Goal: Task Accomplishment & Management: Manage account settings

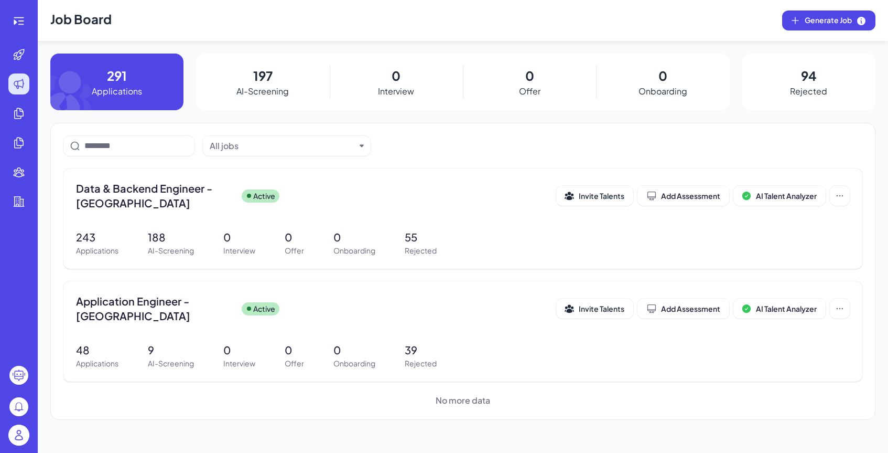
click at [23, 435] on img at bounding box center [18, 434] width 21 height 21
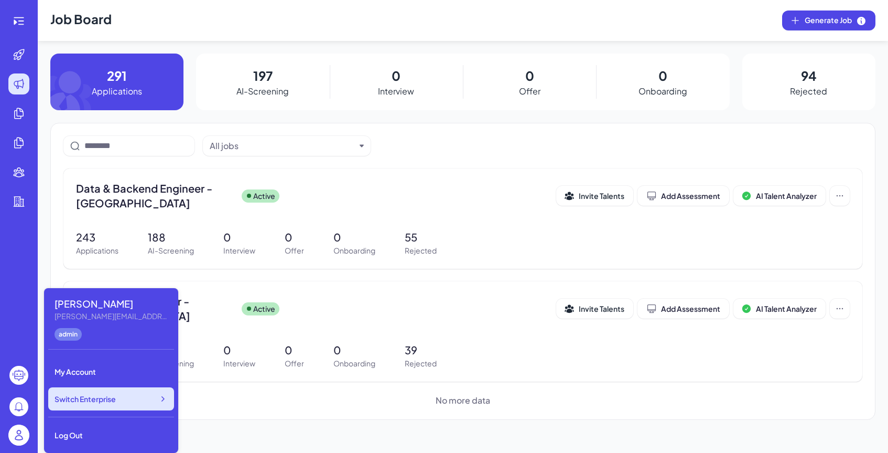
click at [96, 402] on span "Switch Enterprise" at bounding box center [85, 398] width 61 height 10
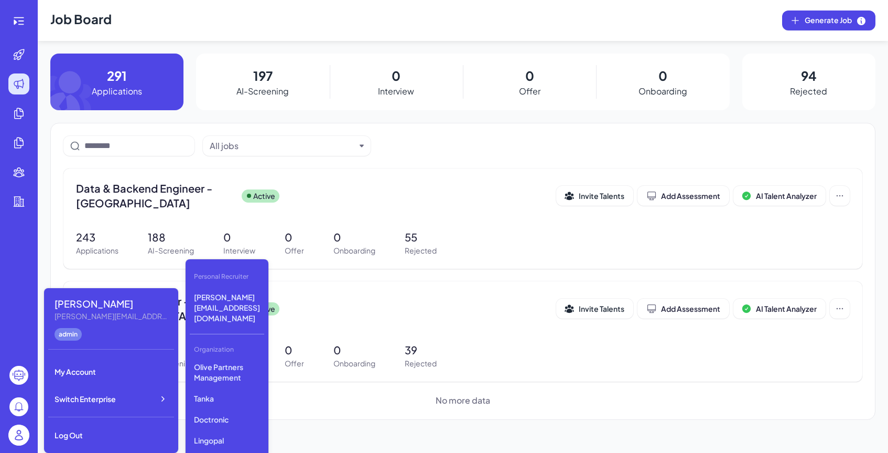
scroll to position [260, 0]
click at [241, 446] on p "First Intelligence" at bounding box center [227, 455] width 74 height 19
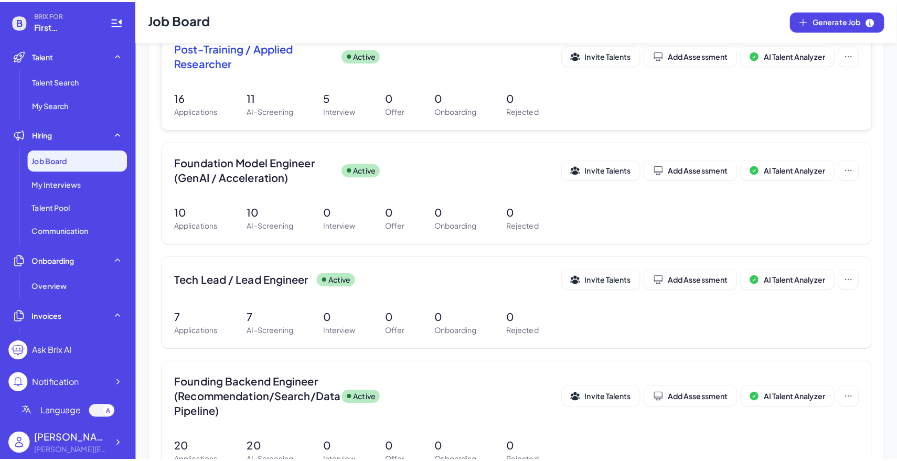
scroll to position [264, 0]
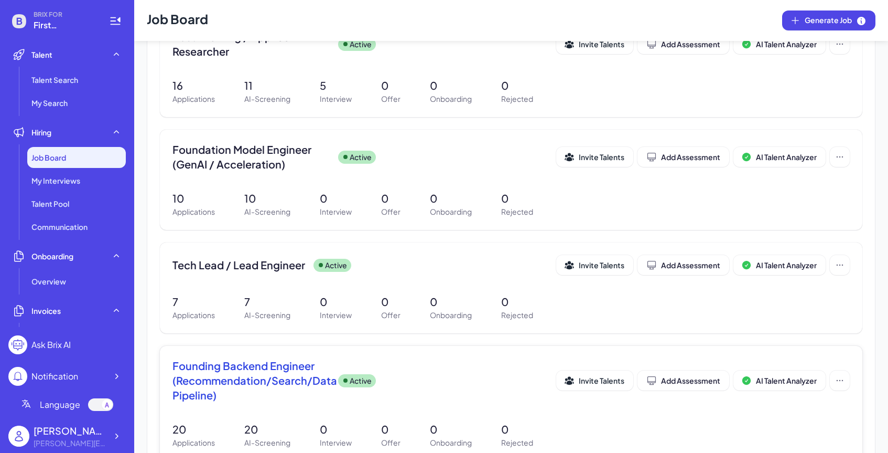
click at [351, 401] on div "Founding Backend Engineer (Recommendation/Search/Data Pipeline) Active" at bounding box center [365, 380] width 384 height 44
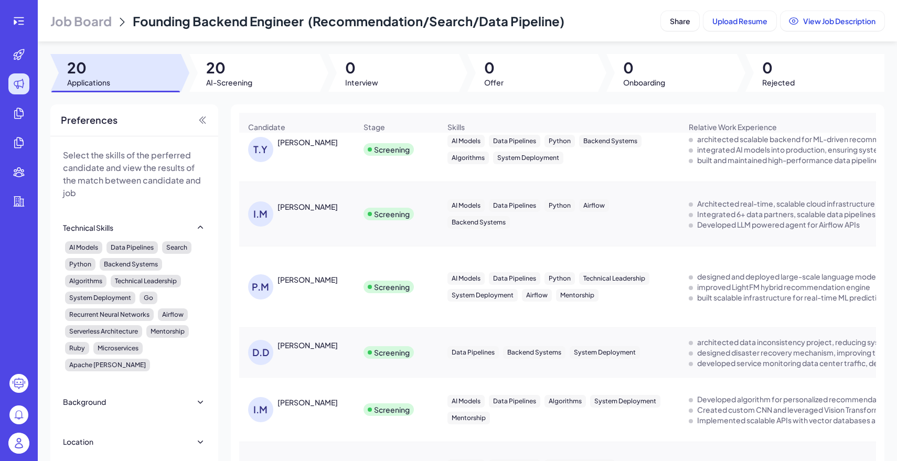
scroll to position [147, 0]
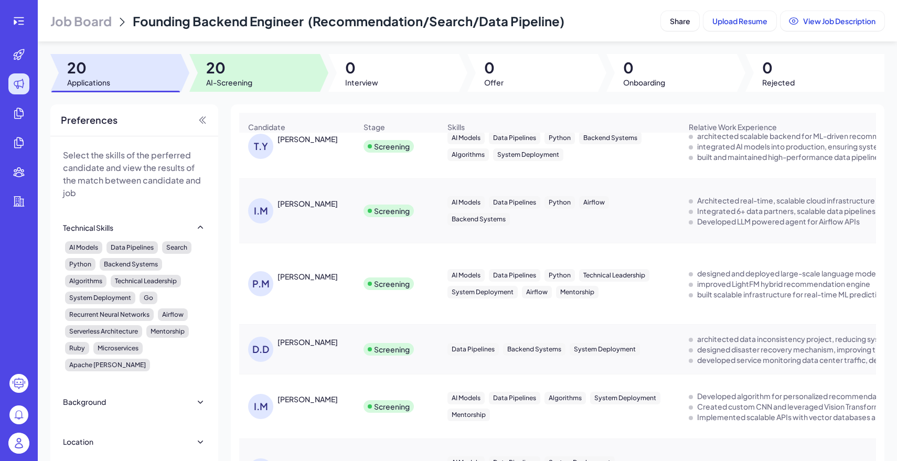
click at [249, 74] on span "20" at bounding box center [229, 67] width 46 height 19
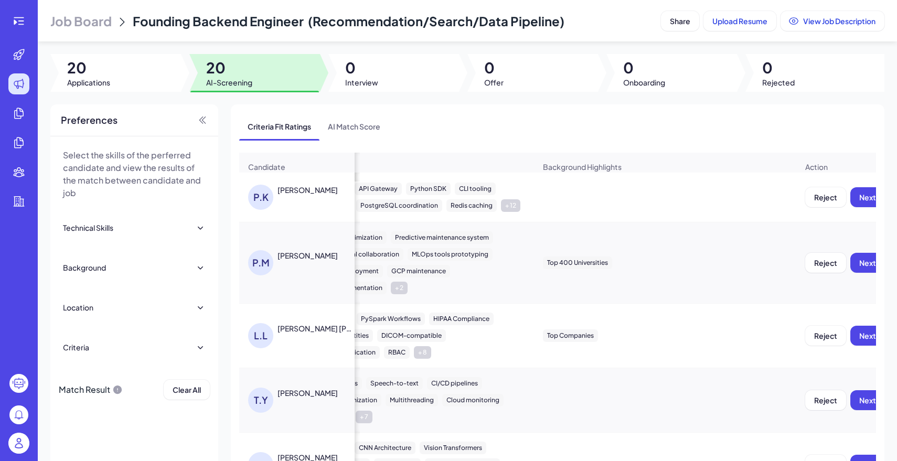
scroll to position [0, 0]
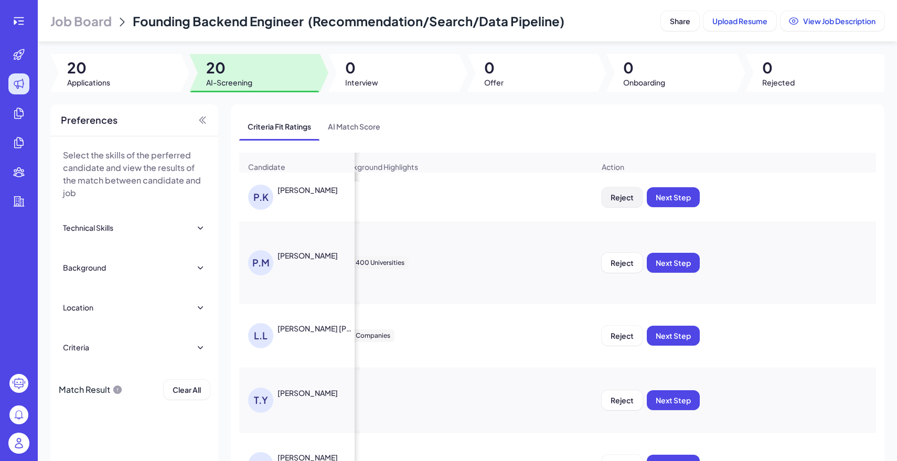
click at [635, 194] on button "Reject" at bounding box center [622, 197] width 41 height 20
click at [681, 259] on button "Ok" at bounding box center [680, 265] width 24 height 18
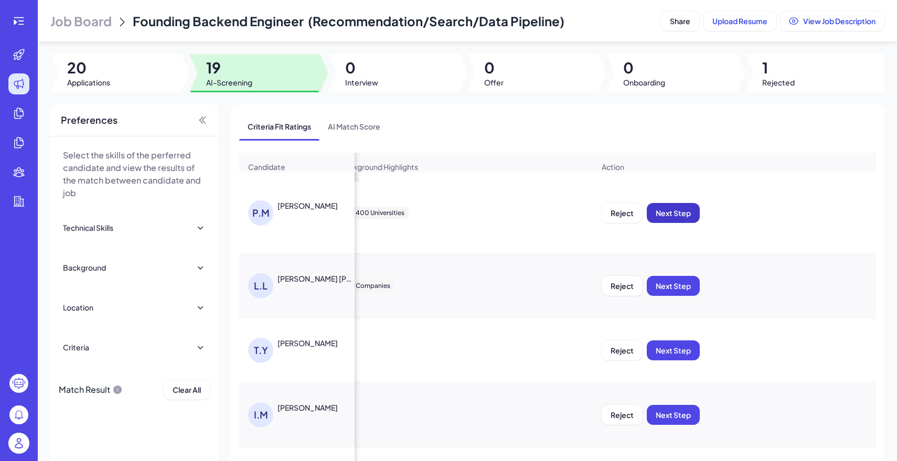
click at [684, 217] on button "Next Step" at bounding box center [673, 213] width 53 height 20
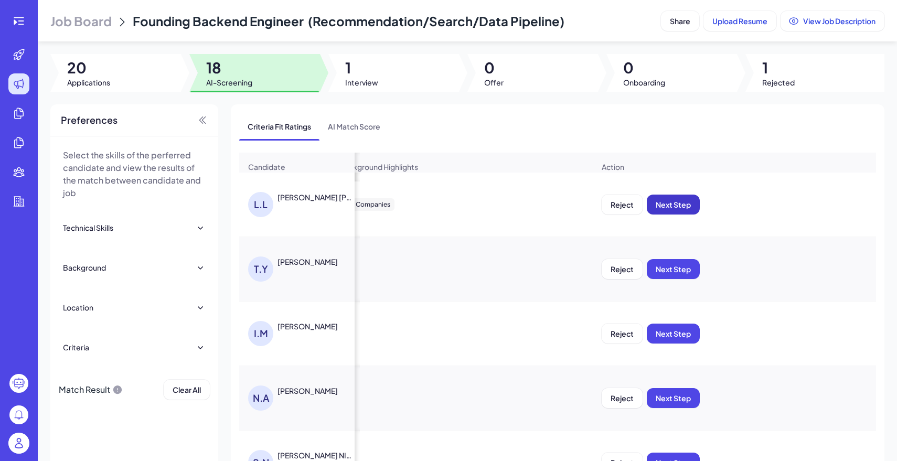
click at [681, 200] on span "Next Step" at bounding box center [673, 204] width 35 height 9
click at [682, 202] on span "Next Step" at bounding box center [673, 204] width 35 height 9
click at [680, 206] on span "Next Step" at bounding box center [673, 204] width 35 height 9
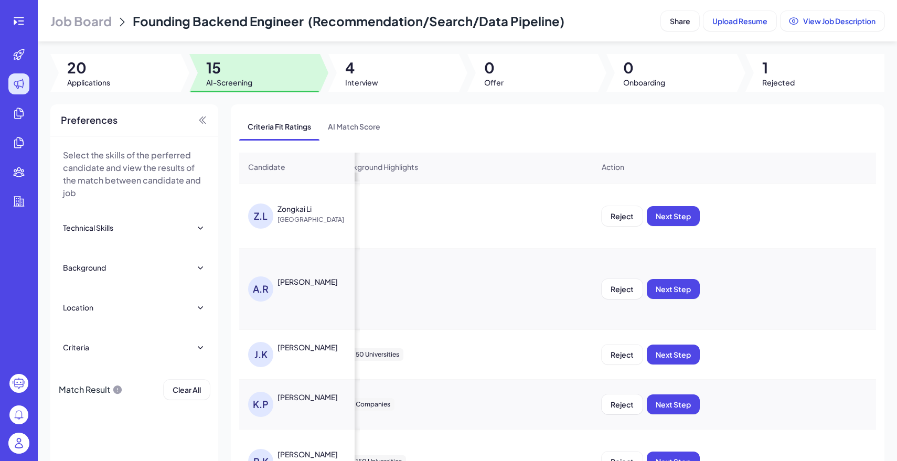
scroll to position [401, 979]
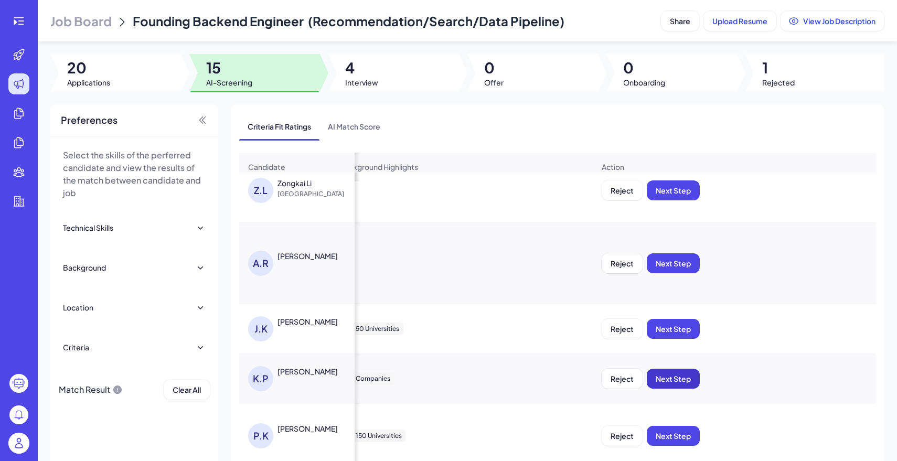
click at [675, 377] on span "Next Step" at bounding box center [673, 378] width 35 height 9
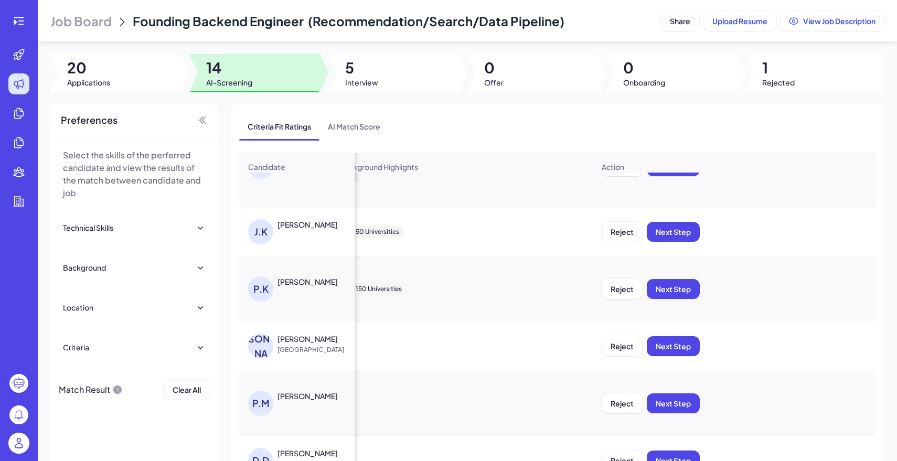
scroll to position [530, 979]
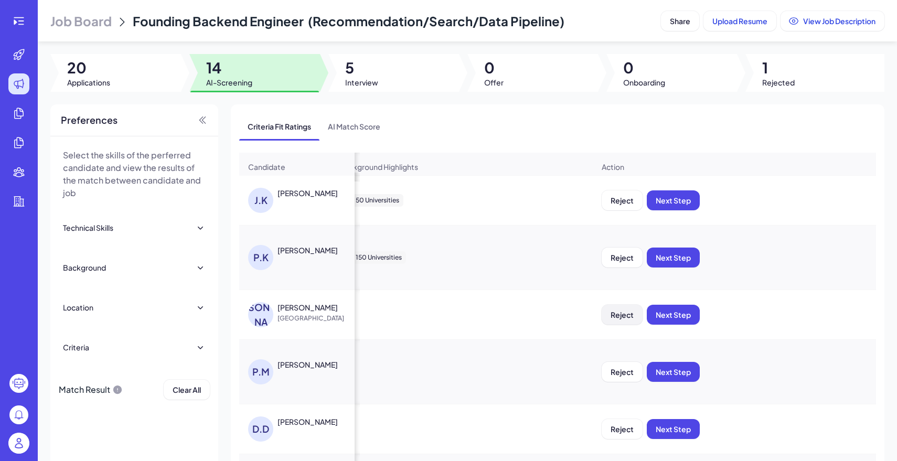
click at [619, 320] on button "Reject" at bounding box center [622, 315] width 41 height 20
click at [689, 380] on button "Ok" at bounding box center [680, 382] width 24 height 18
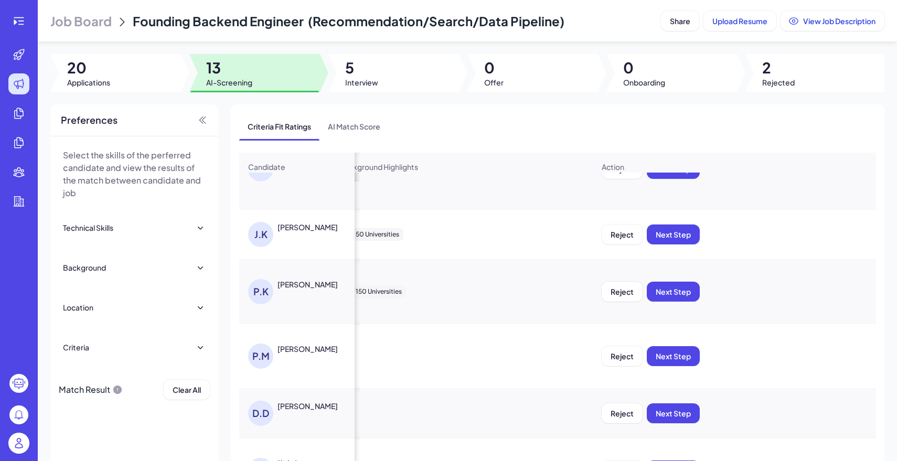
scroll to position [496, 979]
click at [680, 416] on span "Next Step" at bounding box center [673, 413] width 35 height 9
click at [293, 277] on div "P.K Parth Khopkar" at bounding box center [297, 292] width 114 height 42
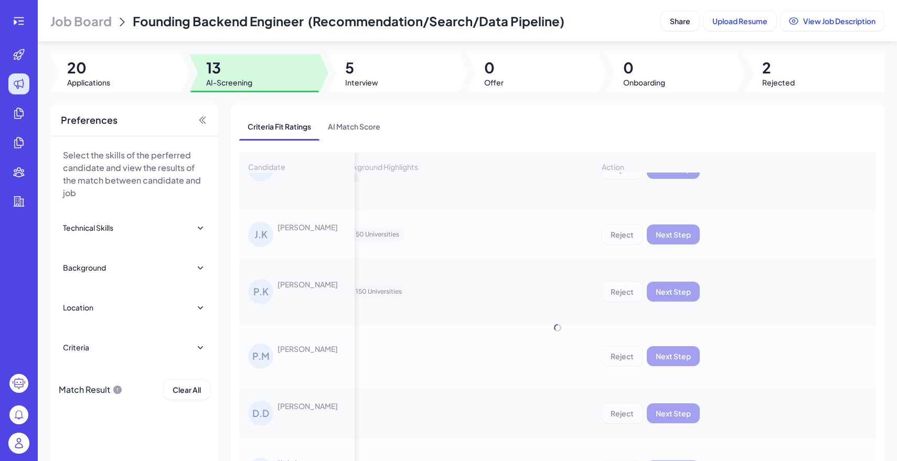
click at [311, 281] on div "Candidate Criteria Fit Ratings Criteria Match Score Skills Relative Work Experi…" at bounding box center [557, 328] width 637 height 350
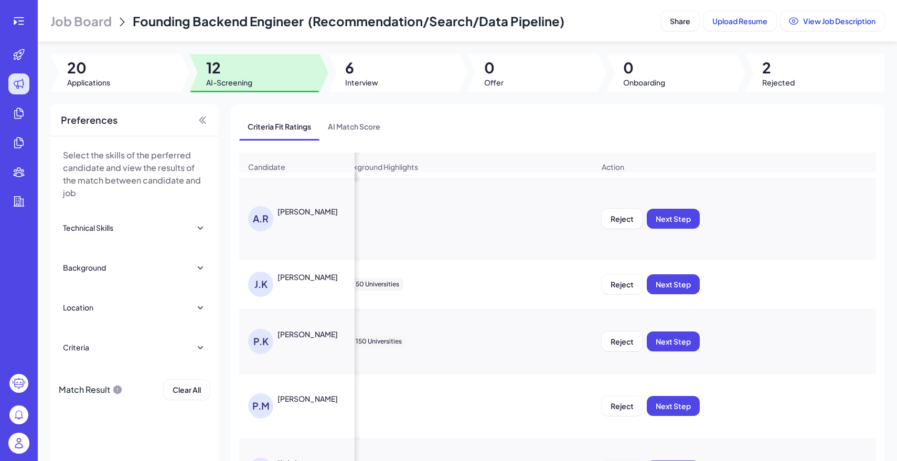
scroll to position [446, 979]
drag, startPoint x: 323, startPoint y: 276, endPoint x: 279, endPoint y: 276, distance: 44.1
click at [279, 276] on div "Jeffrey Kuo" at bounding box center [316, 277] width 79 height 10
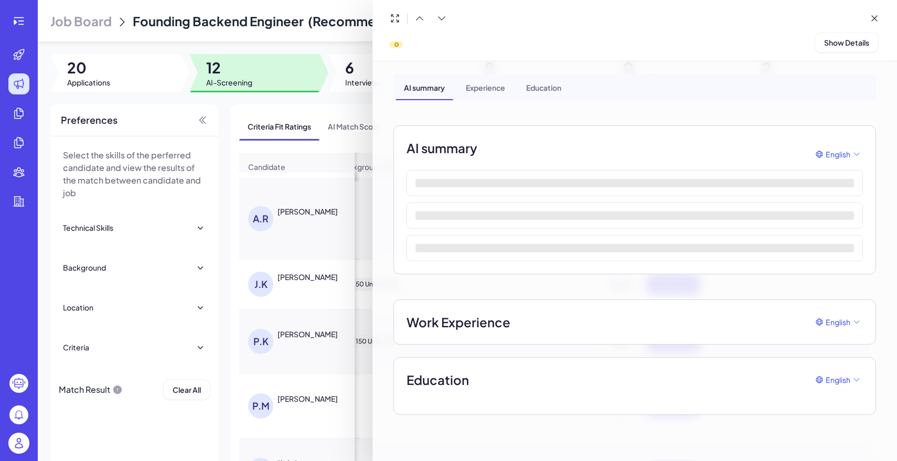
copy div "effrey Kuo"
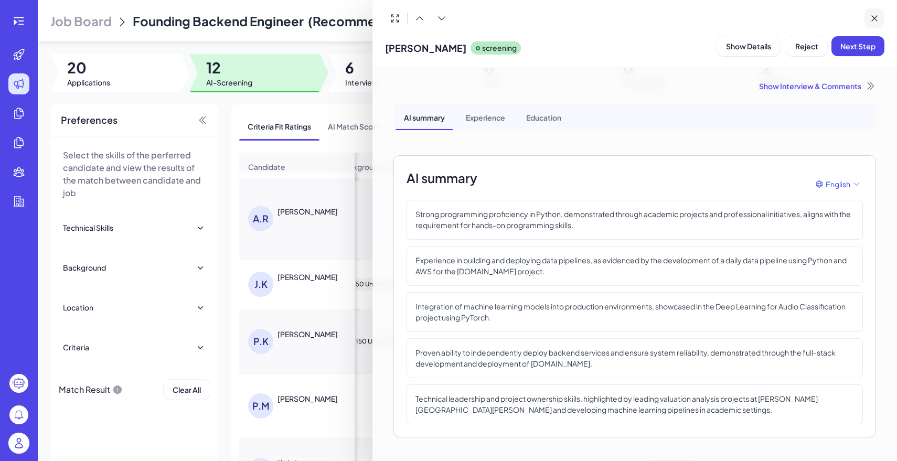
click at [875, 18] on icon at bounding box center [874, 18] width 5 height 5
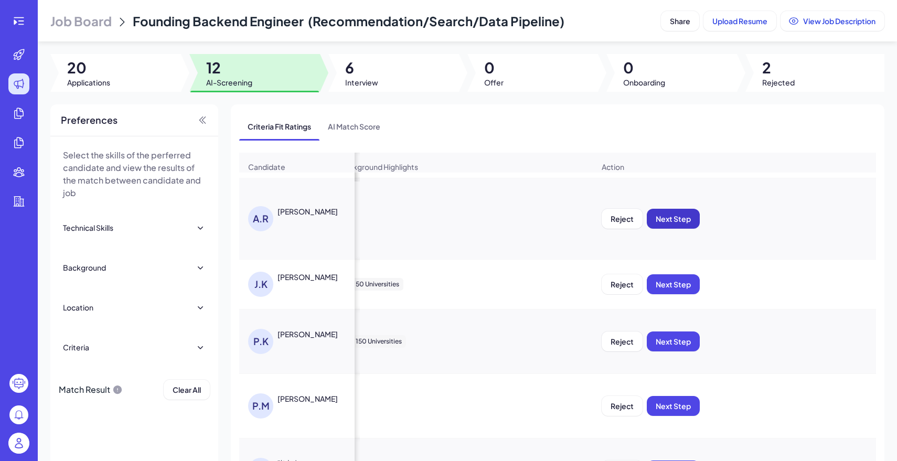
click at [691, 225] on button "Next Step" at bounding box center [673, 219] width 53 height 20
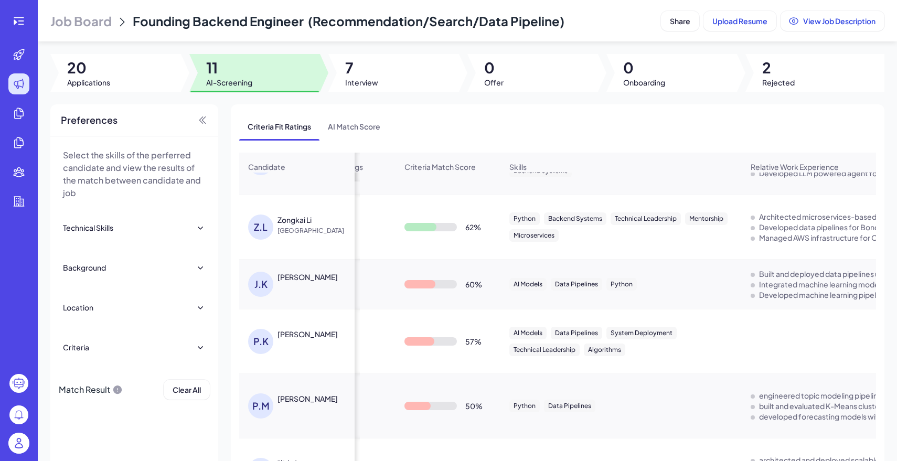
scroll to position [0, 0]
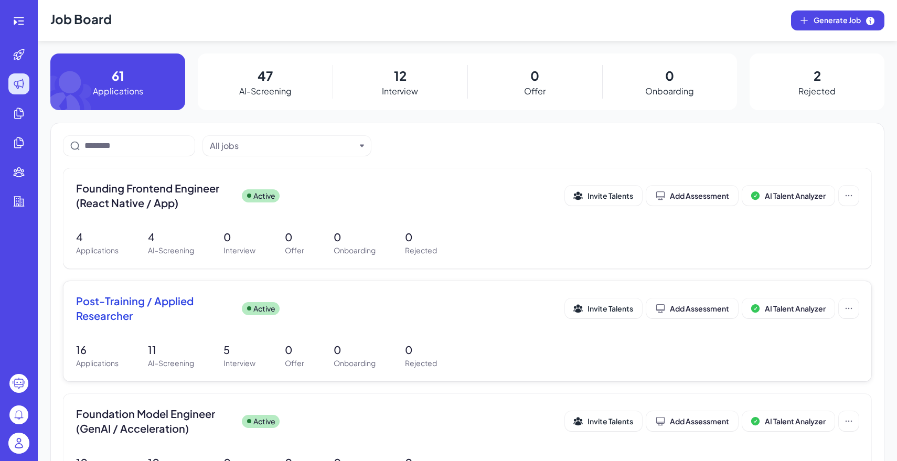
scroll to position [427, 0]
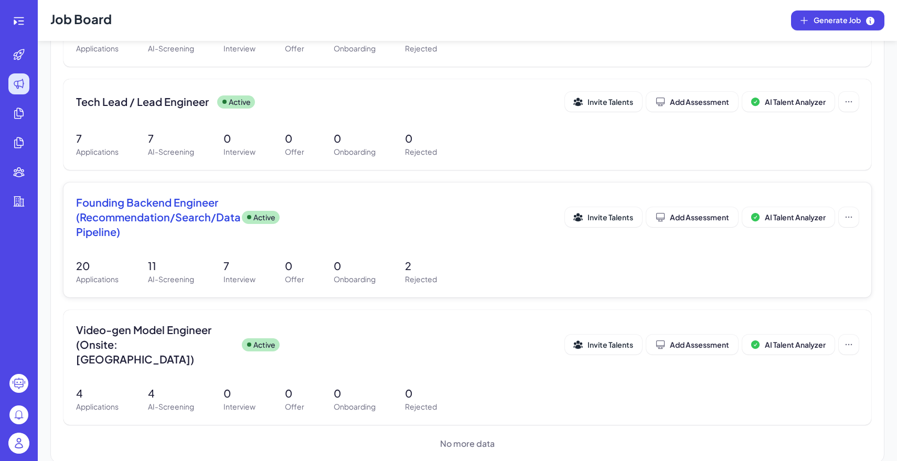
click at [265, 216] on p "Active" at bounding box center [264, 217] width 22 height 11
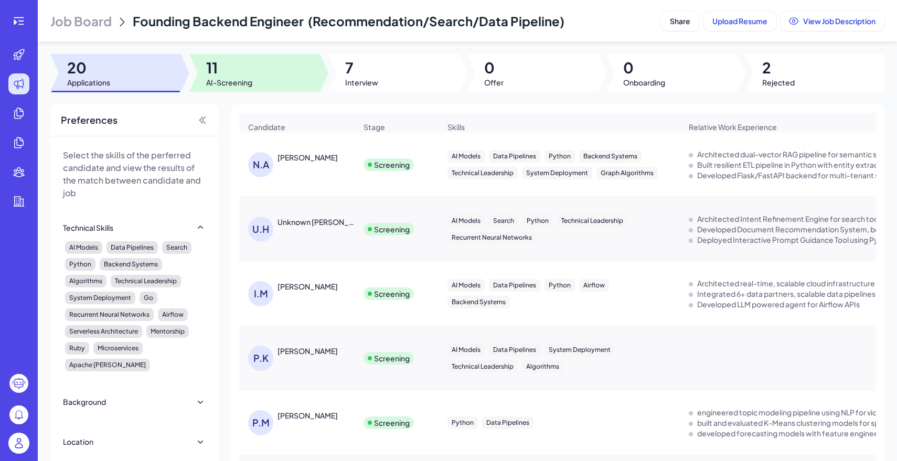
click at [291, 72] on div at bounding box center [254, 73] width 131 height 38
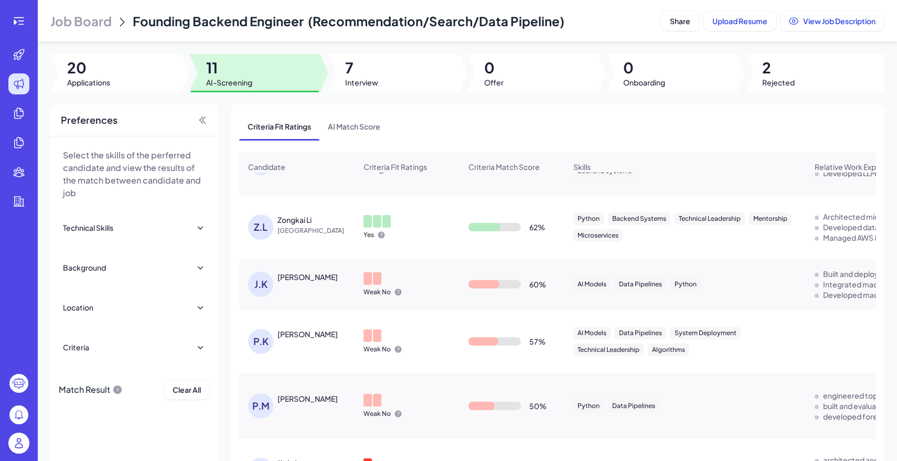
scroll to position [42, 0]
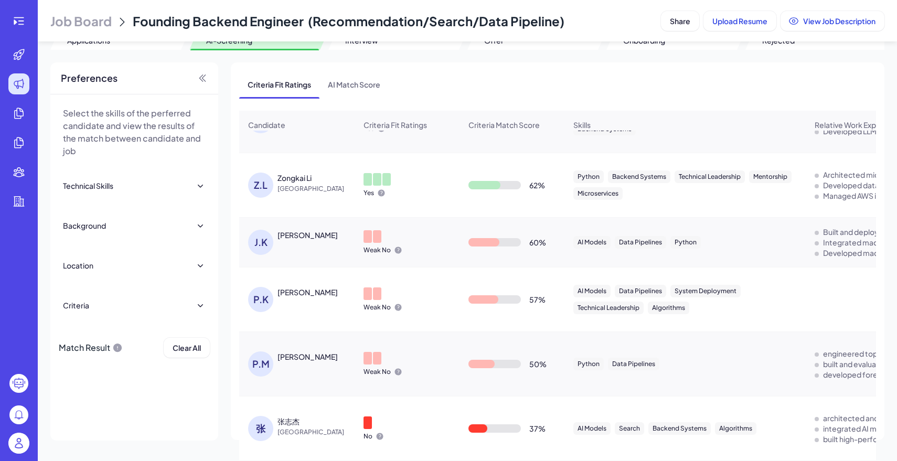
click at [595, 373] on div "Python Data Pipelines" at bounding box center [685, 363] width 240 height 29
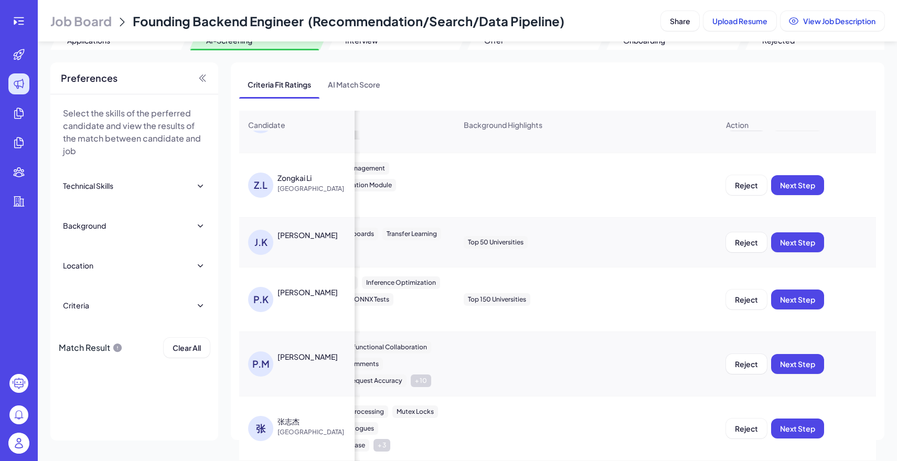
scroll to position [0, 979]
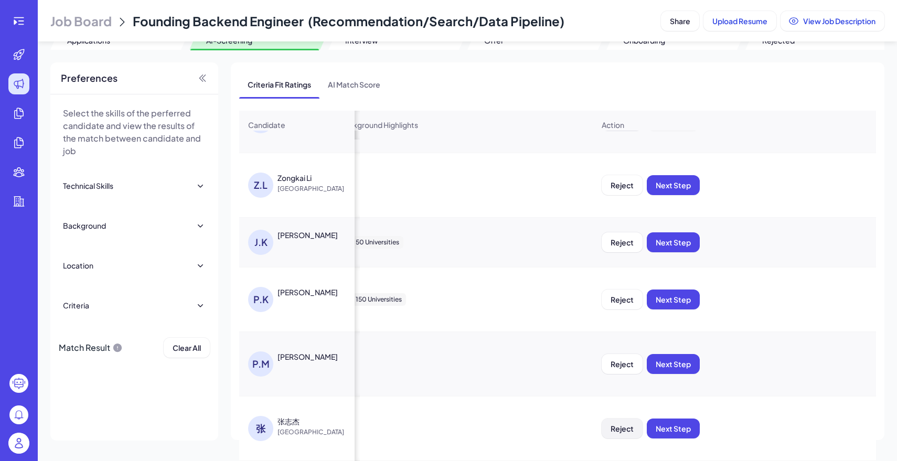
click at [620, 421] on button "Reject" at bounding box center [622, 428] width 41 height 20
click at [677, 396] on span "Ok" at bounding box center [679, 394] width 10 height 9
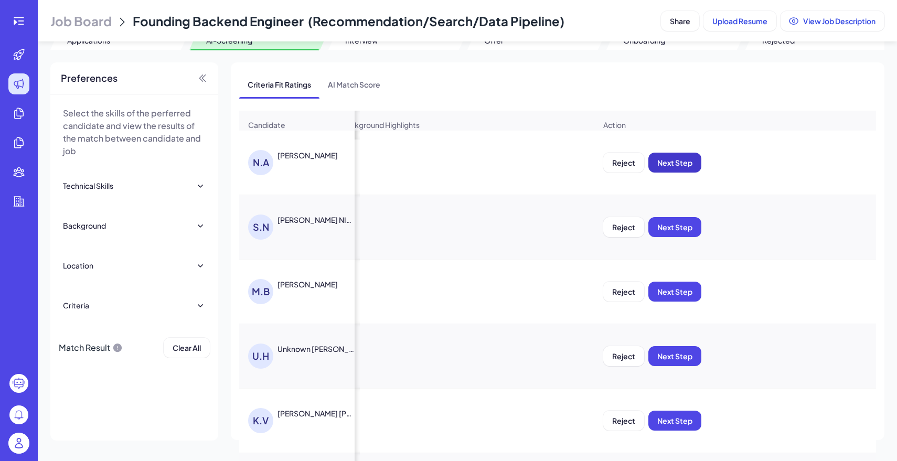
scroll to position [0, 0]
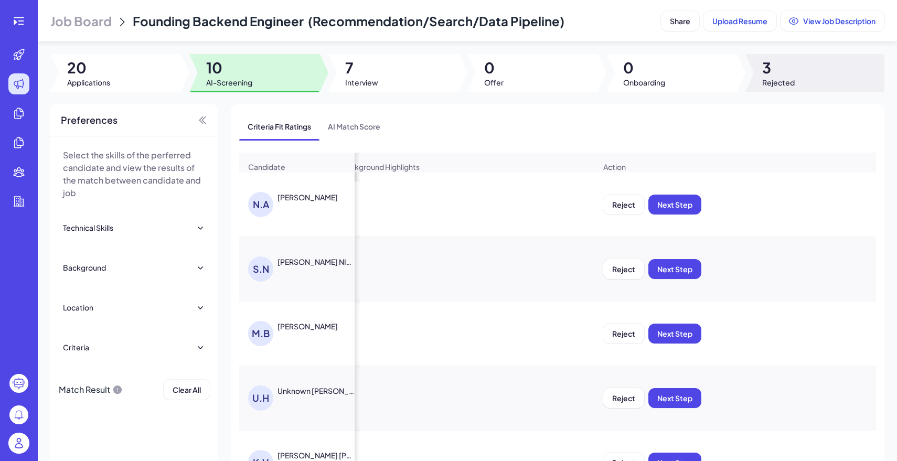
click at [778, 78] on span "Rejected" at bounding box center [778, 82] width 33 height 10
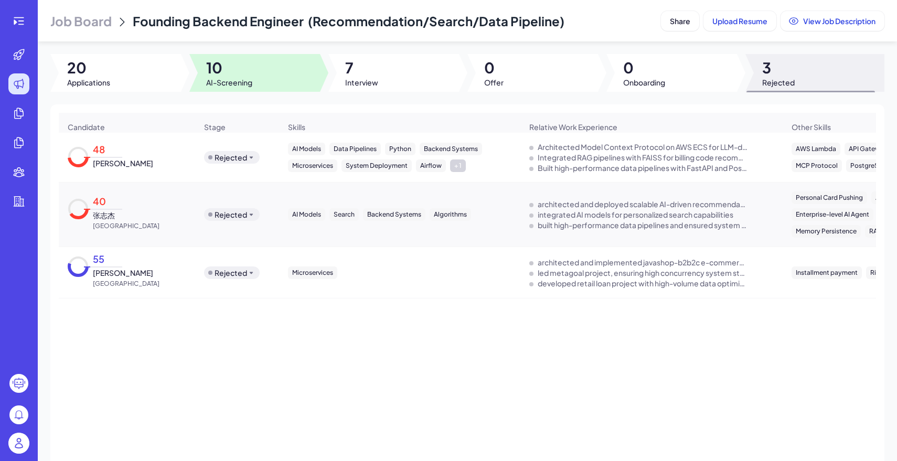
click at [249, 78] on span "AI-Screening" at bounding box center [229, 82] width 46 height 10
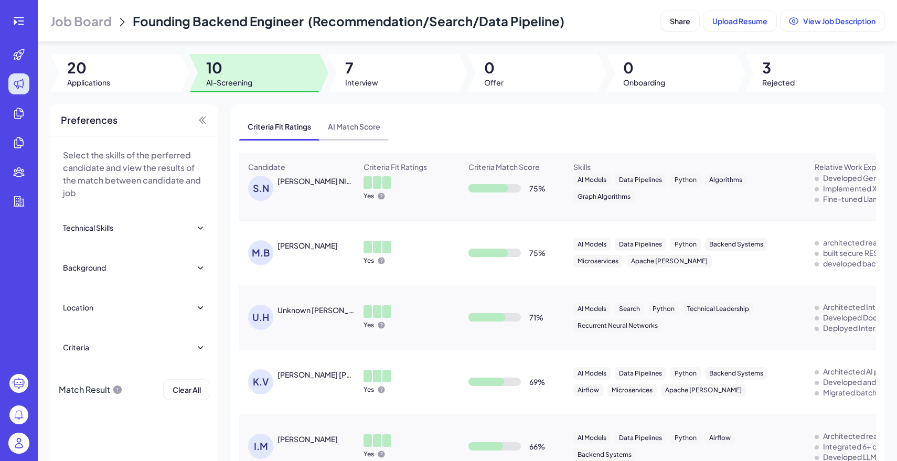
scroll to position [11, 0]
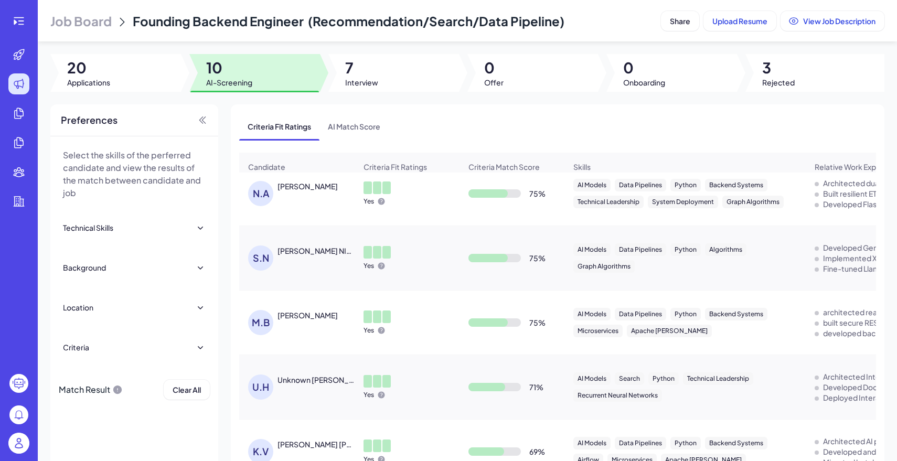
click at [330, 376] on div "Unknown Himanshu" at bounding box center [316, 379] width 78 height 10
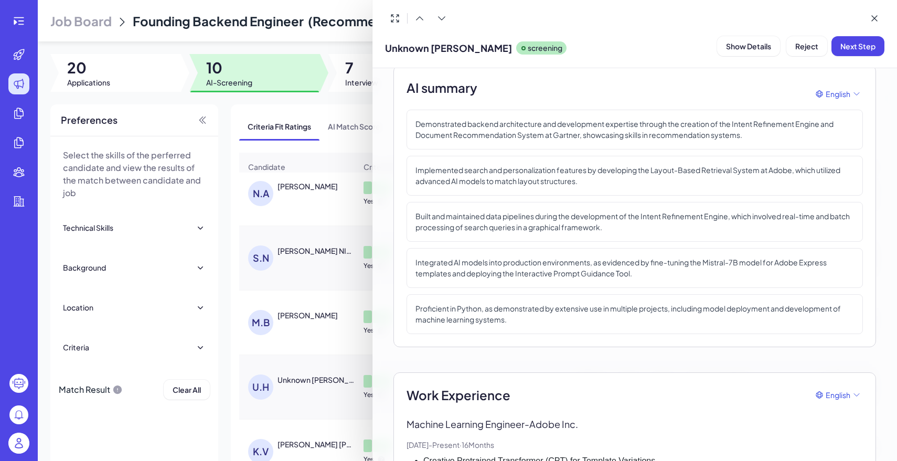
scroll to position [0, 0]
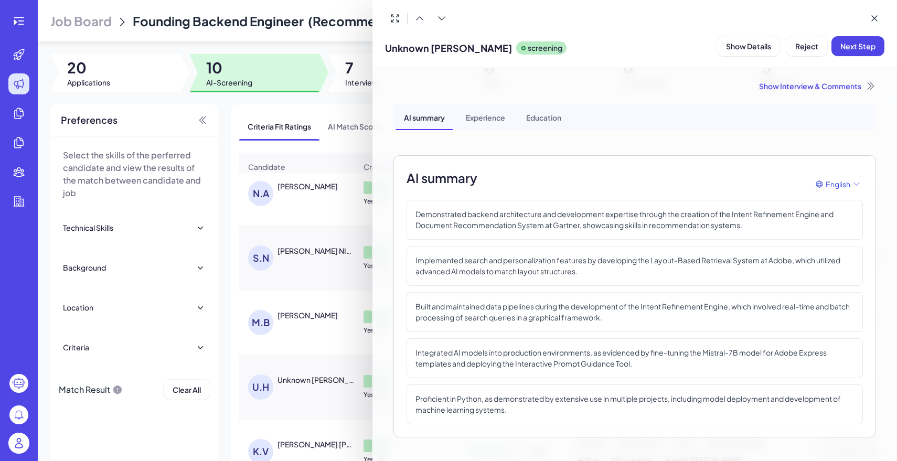
click at [445, 52] on span "Unknown Himanshu" at bounding box center [448, 48] width 127 height 14
click at [743, 49] on span "Show Details" at bounding box center [748, 45] width 45 height 9
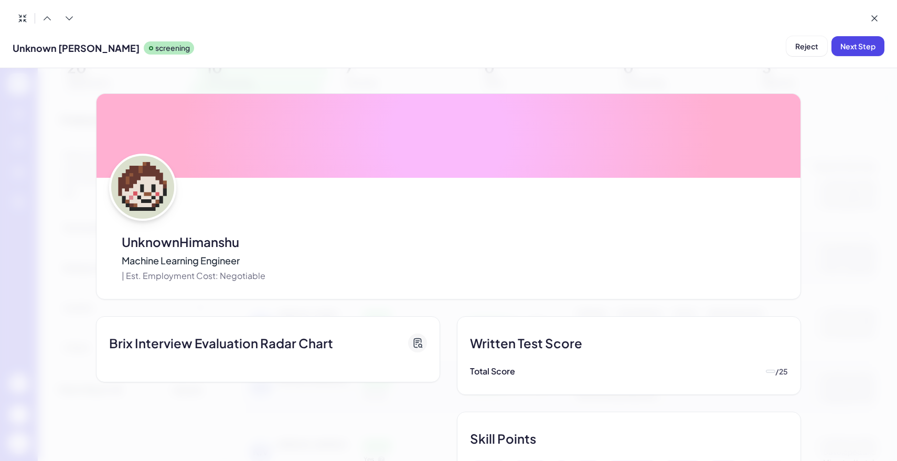
click at [135, 245] on p "UnknownHimanshu" at bounding box center [194, 241] width 144 height 19
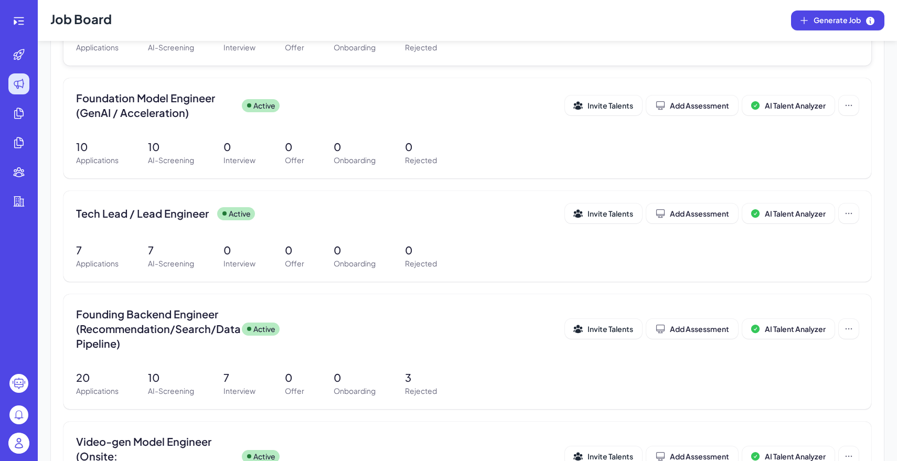
scroll to position [318, 0]
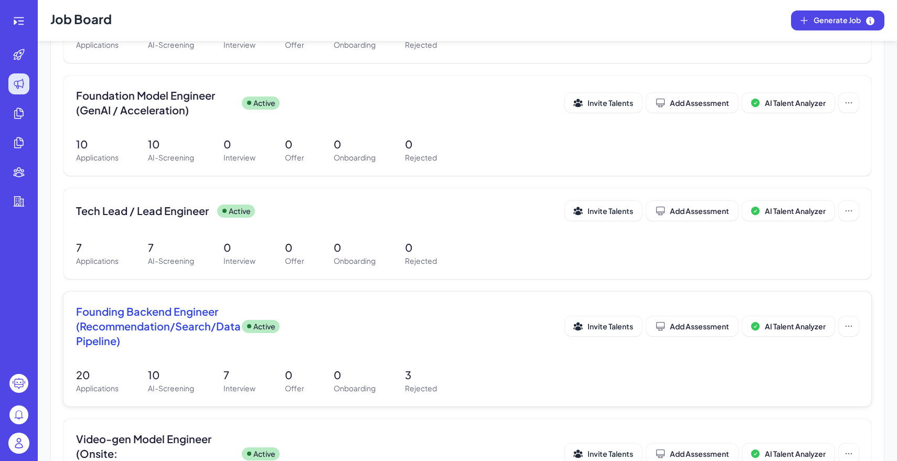
click at [227, 345] on span "Founding Backend Engineer (Recommendation/Search/Data Pipeline)" at bounding box center [154, 326] width 157 height 44
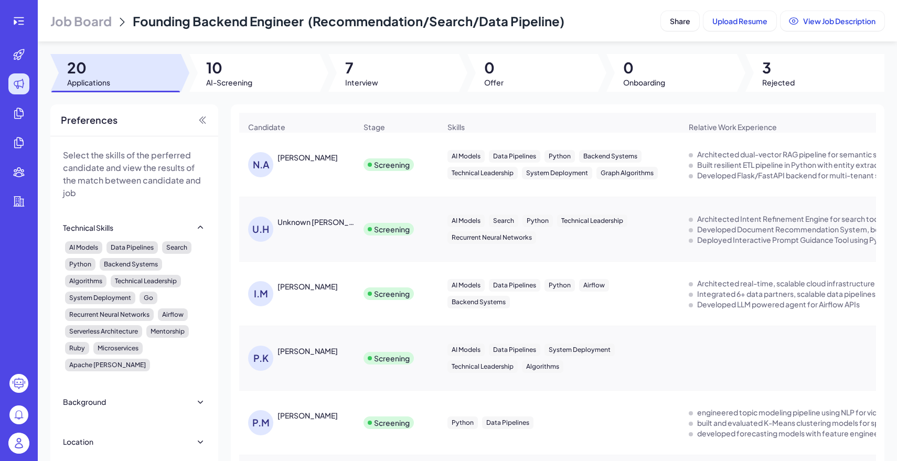
click at [385, 216] on div "Screening" at bounding box center [396, 228] width 83 height 29
click at [765, 227] on div "Developed Document Recommendation System, boosting reads by 5%." at bounding box center [802, 229] width 210 height 10
click at [588, 240] on div "AI Models Search Python Technical Leadership Recurrent Neural Networks" at bounding box center [558, 228] width 223 height 29
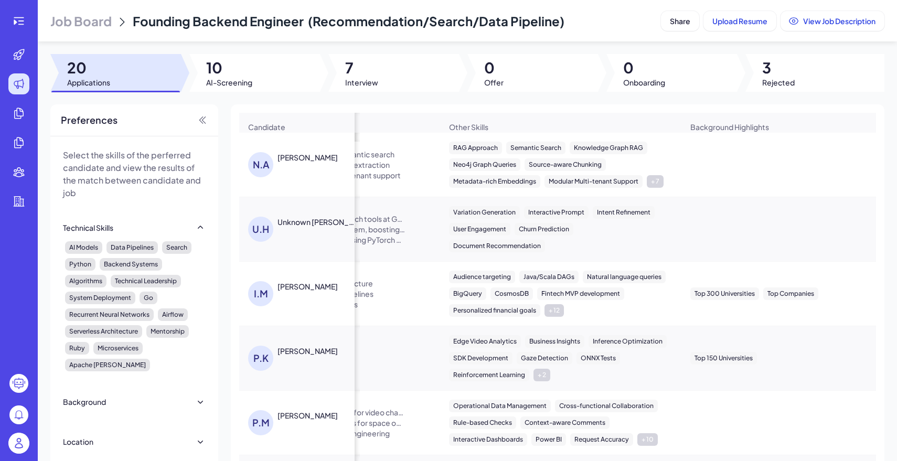
scroll to position [0, 555]
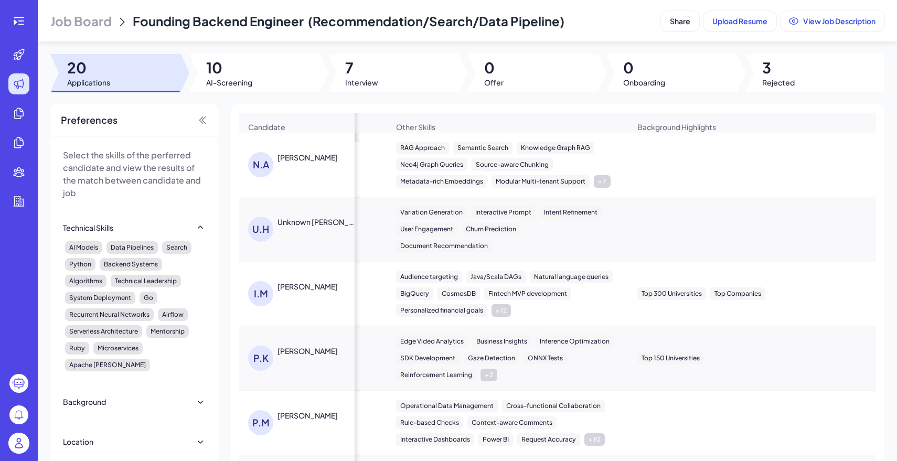
click at [295, 227] on div "Unknown Himanshu" at bounding box center [316, 222] width 78 height 10
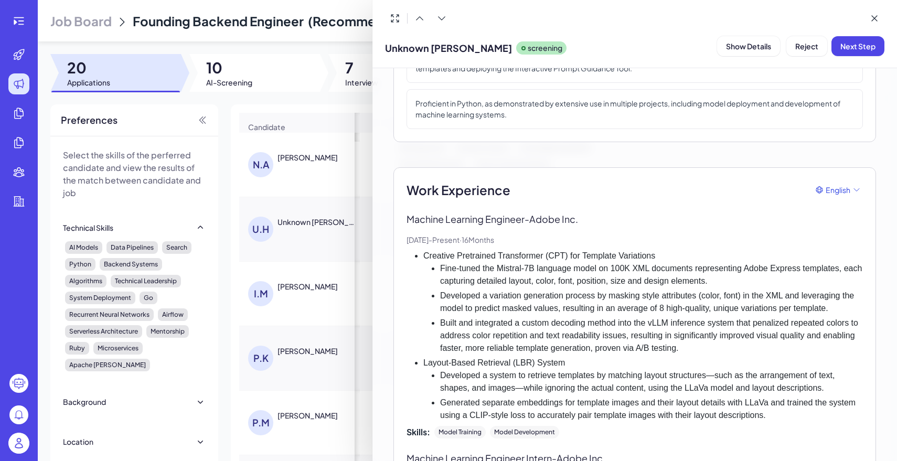
scroll to position [325, 0]
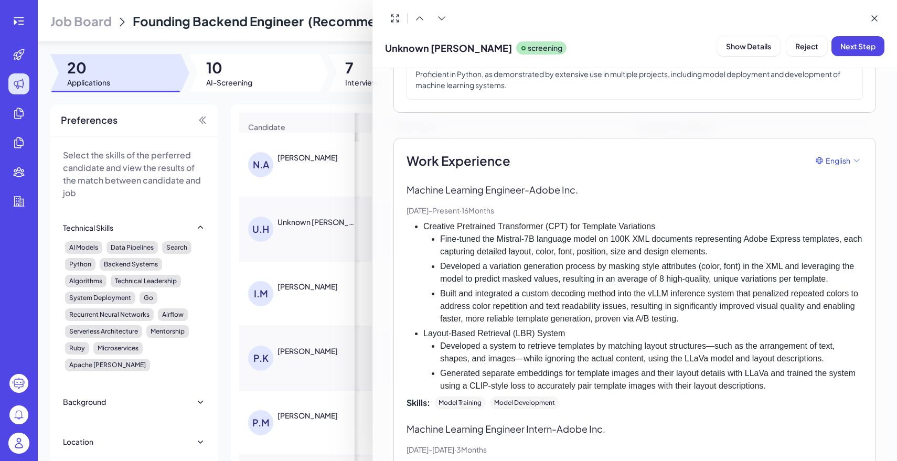
click at [303, 220] on div at bounding box center [448, 230] width 897 height 461
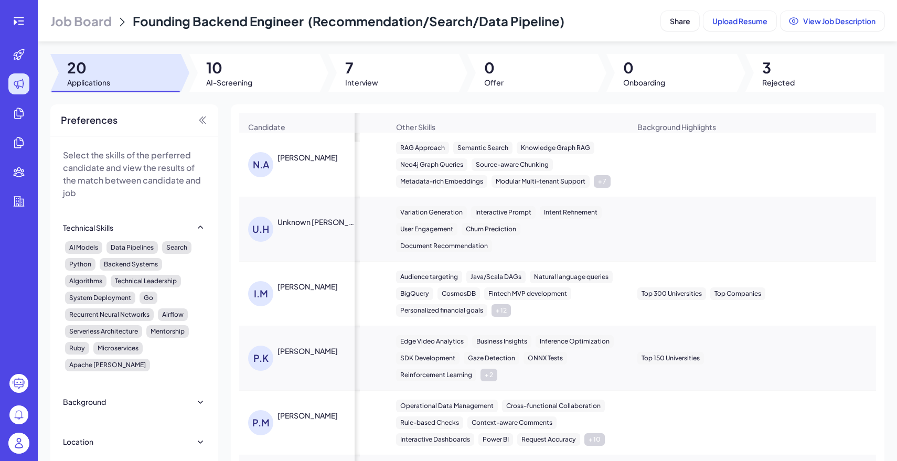
click at [643, 235] on div at bounding box center [759, 228] width 261 height 29
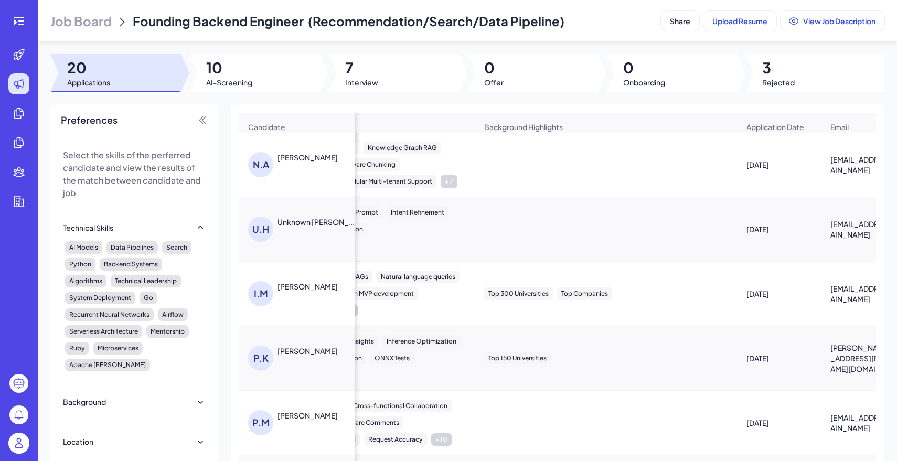
scroll to position [0, 758]
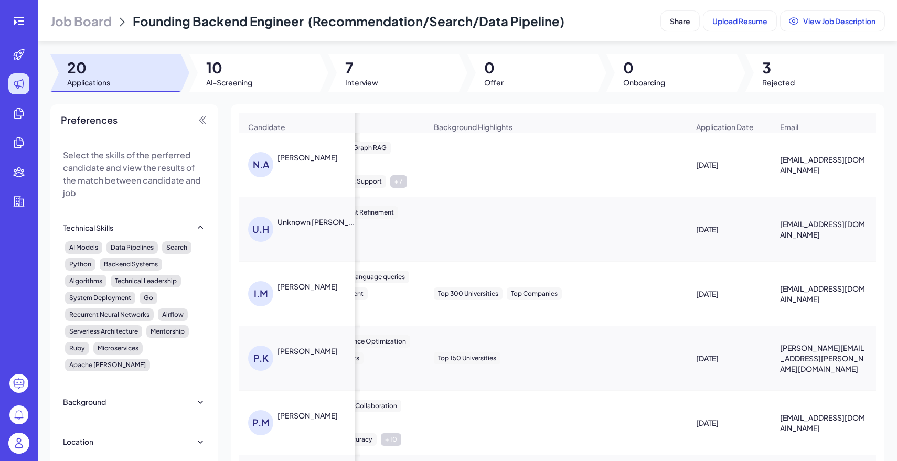
click at [326, 225] on div "Unknown Himanshu" at bounding box center [316, 222] width 78 height 10
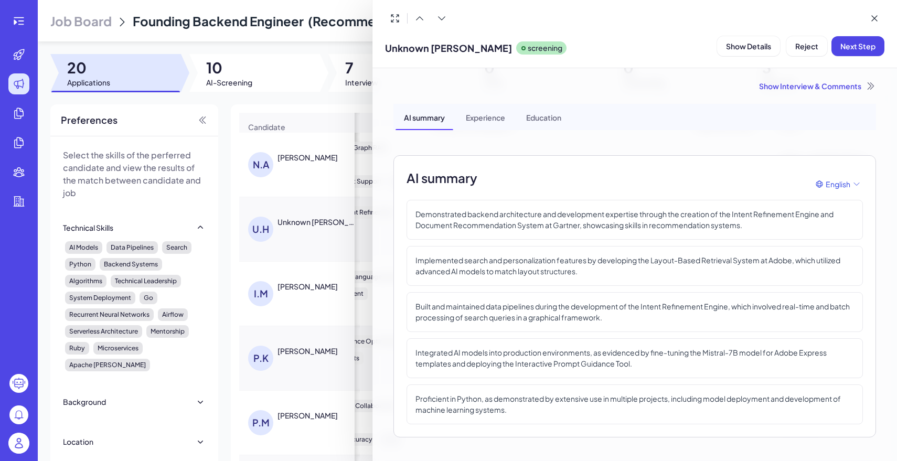
click at [246, 74] on div at bounding box center [448, 230] width 897 height 461
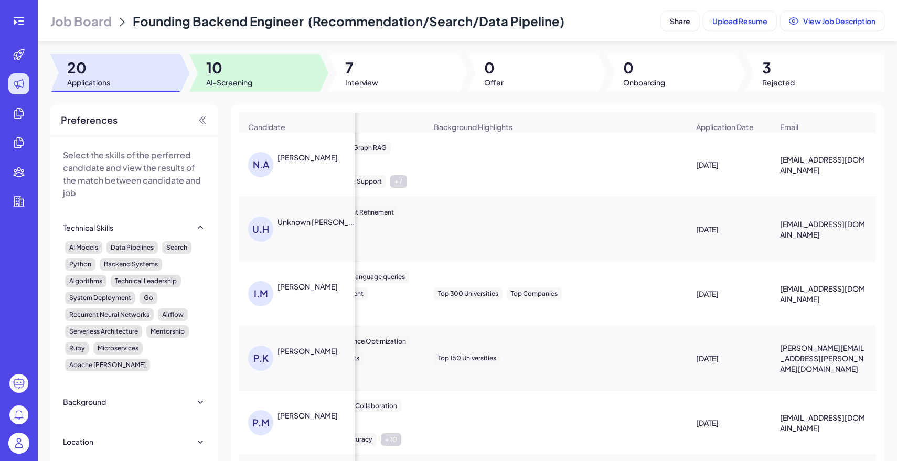
click at [246, 74] on span "10" at bounding box center [229, 67] width 46 height 19
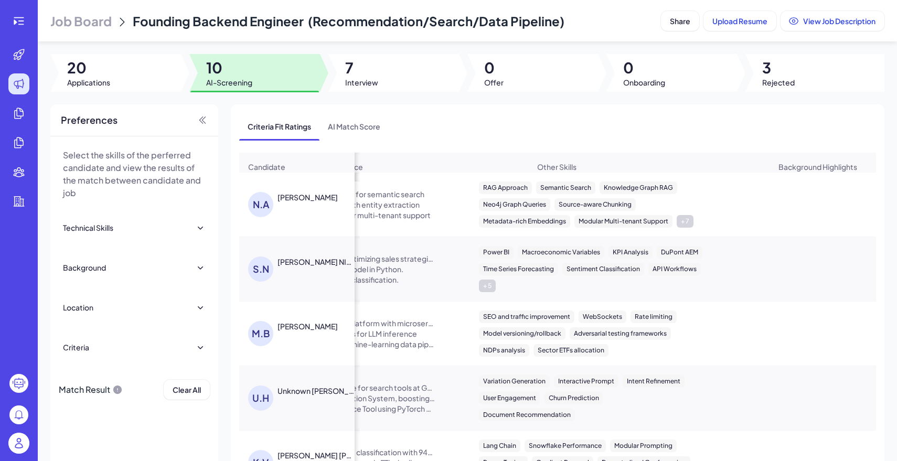
scroll to position [0, 598]
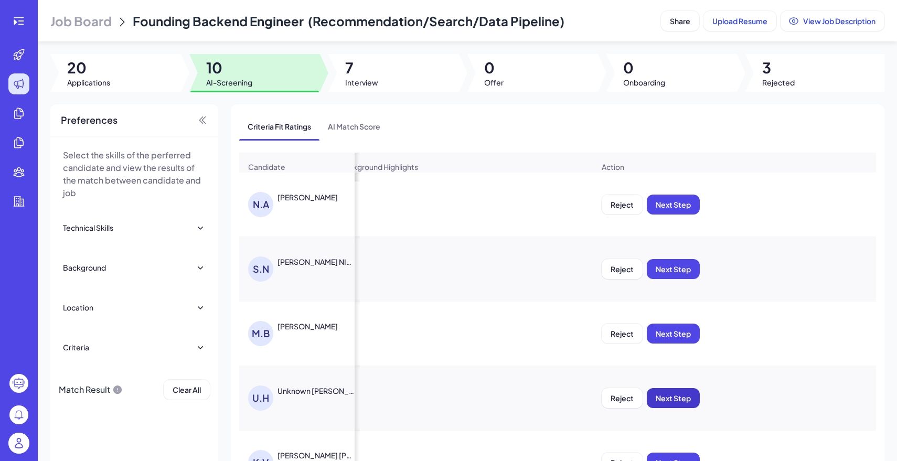
click at [656, 395] on span "Next Step" at bounding box center [673, 397] width 35 height 9
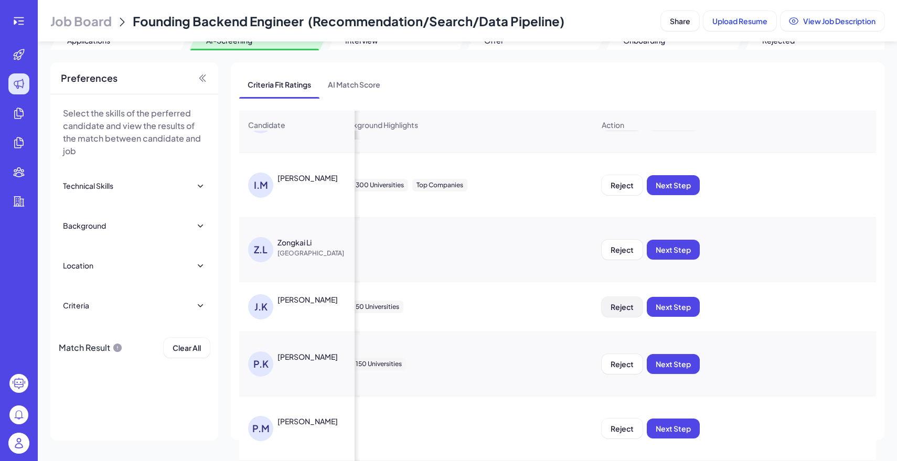
click at [616, 308] on span "Reject" at bounding box center [621, 306] width 23 height 9
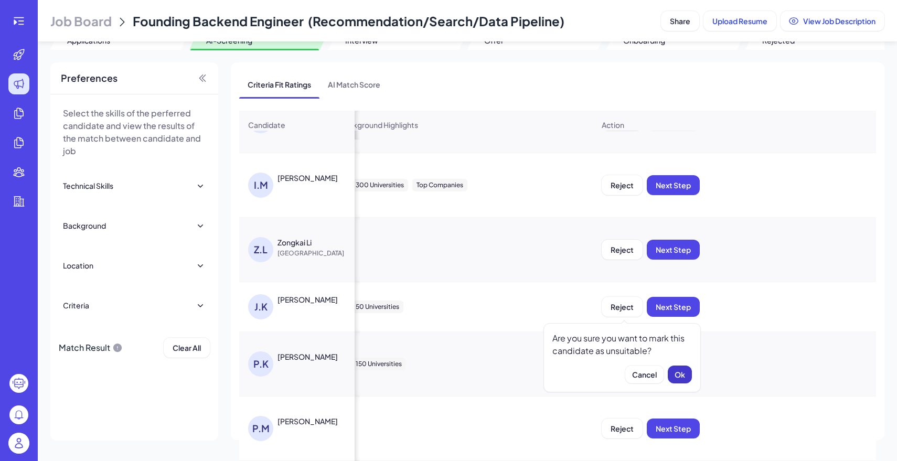
click at [684, 380] on button "Ok" at bounding box center [680, 375] width 24 height 18
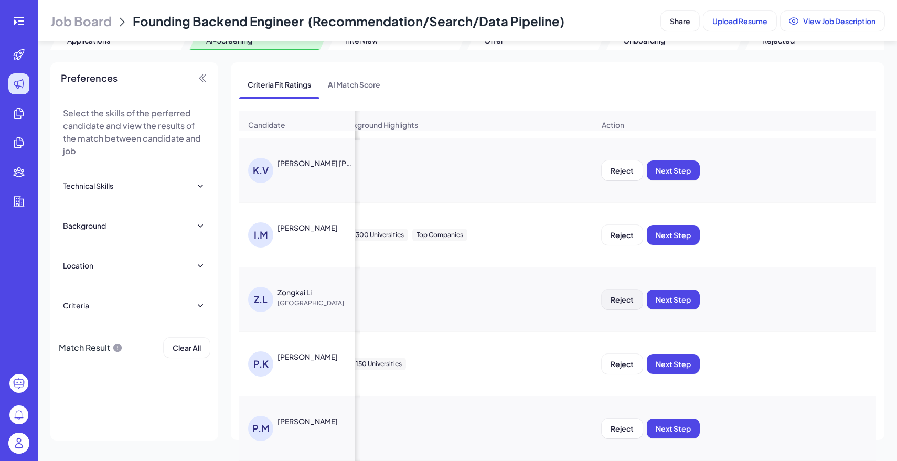
click at [625, 300] on span "Reject" at bounding box center [621, 299] width 23 height 9
click at [684, 373] on button "Ok" at bounding box center [680, 367] width 24 height 18
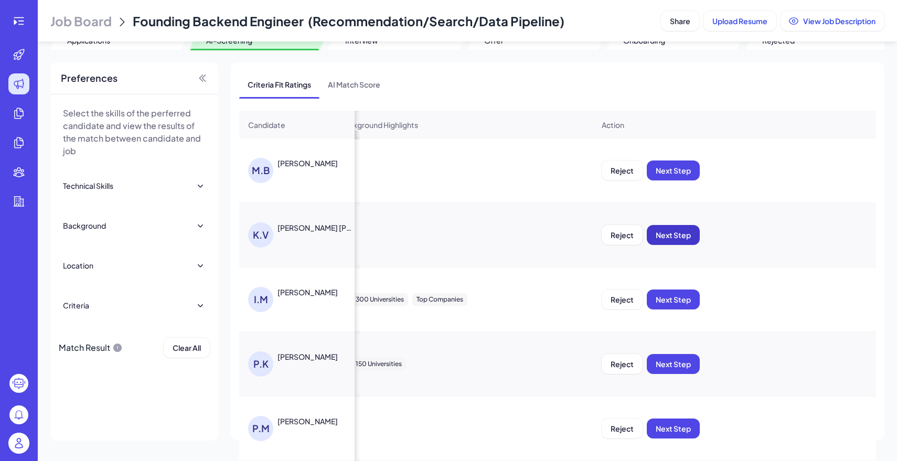
click at [672, 239] on span "Next Step" at bounding box center [673, 234] width 35 height 9
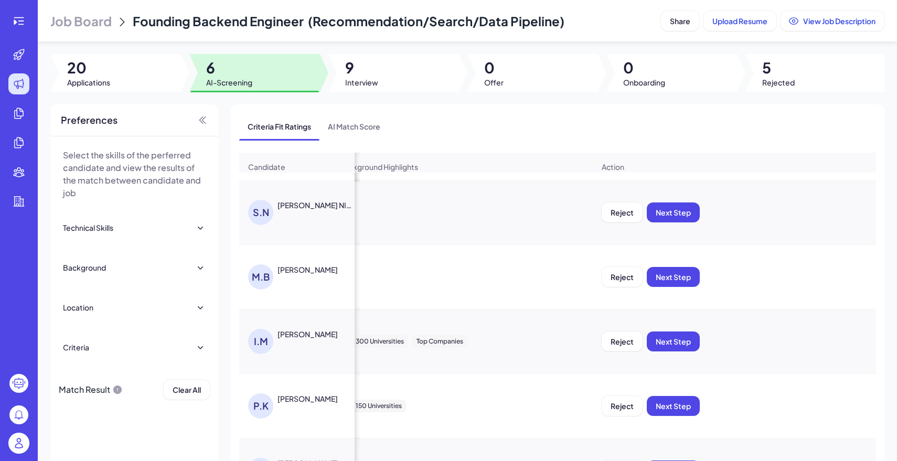
scroll to position [0, 979]
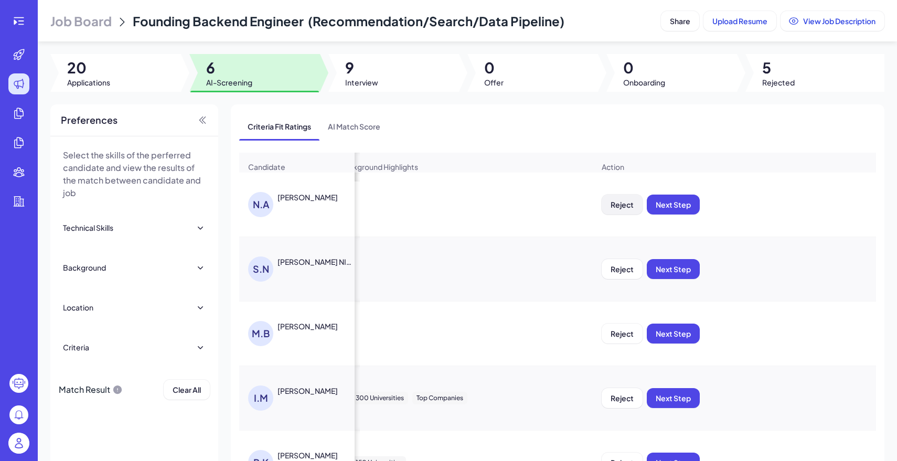
click at [623, 206] on span "Reject" at bounding box center [621, 204] width 23 height 9
click at [677, 267] on span "Ok" at bounding box center [679, 271] width 10 height 9
click at [623, 206] on span "Reject" at bounding box center [621, 204] width 23 height 9
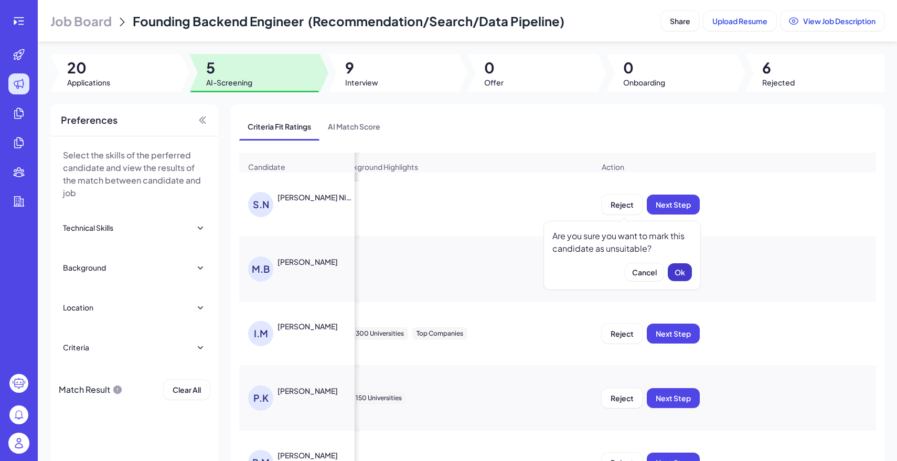
click at [684, 273] on span "Ok" at bounding box center [679, 271] width 10 height 9
click at [689, 271] on button "Ok" at bounding box center [680, 272] width 24 height 18
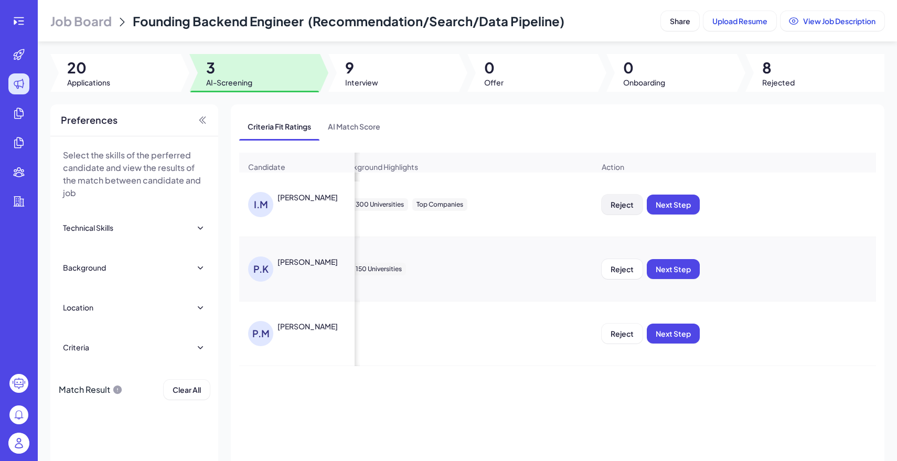
click at [617, 206] on span "Reject" at bounding box center [621, 204] width 23 height 9
click at [689, 280] on button "Ok" at bounding box center [680, 272] width 24 height 18
click at [622, 208] on span "Reject" at bounding box center [621, 204] width 23 height 9
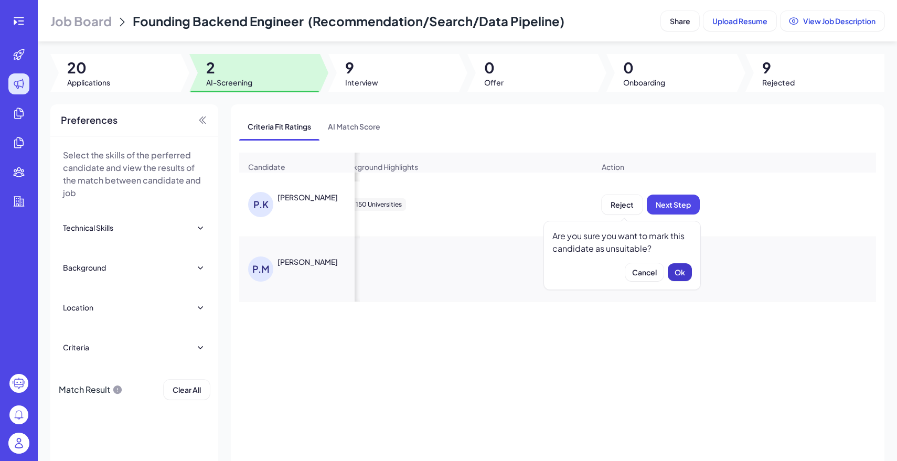
click at [677, 267] on button "Ok" at bounding box center [680, 272] width 24 height 18
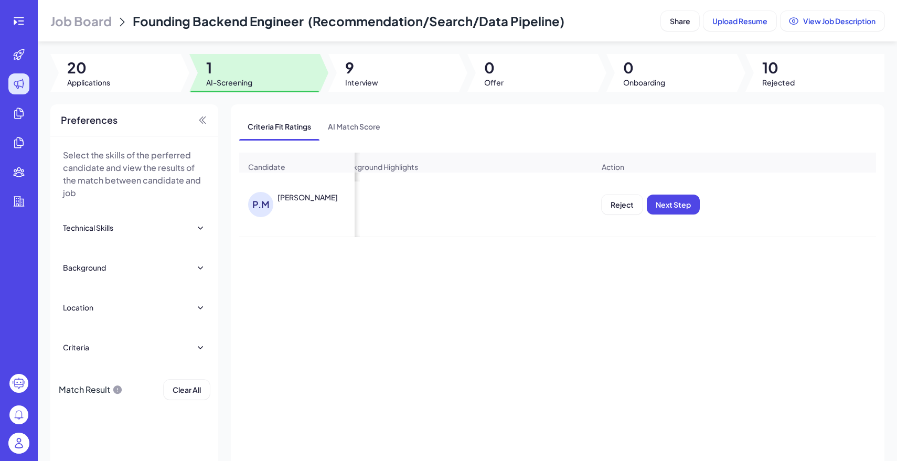
click at [623, 209] on button "Reject" at bounding box center [622, 205] width 41 height 20
click at [687, 274] on button "Ok" at bounding box center [680, 272] width 24 height 18
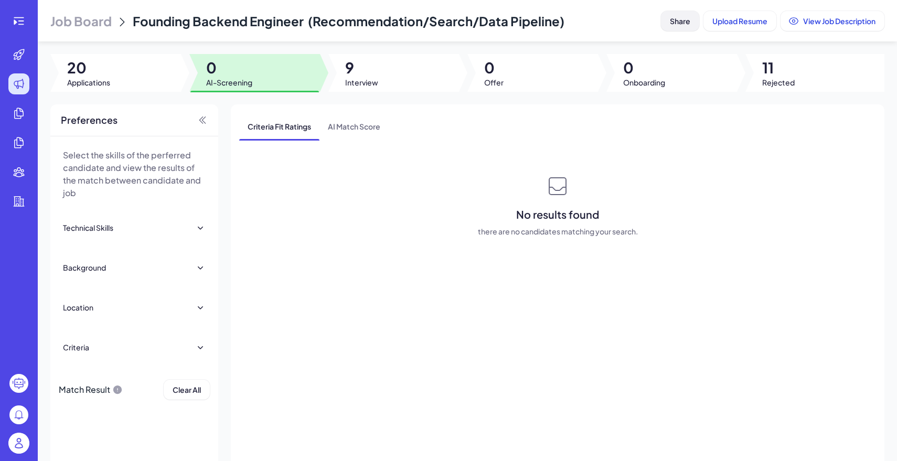
click at [663, 24] on button "Share" at bounding box center [680, 21] width 38 height 20
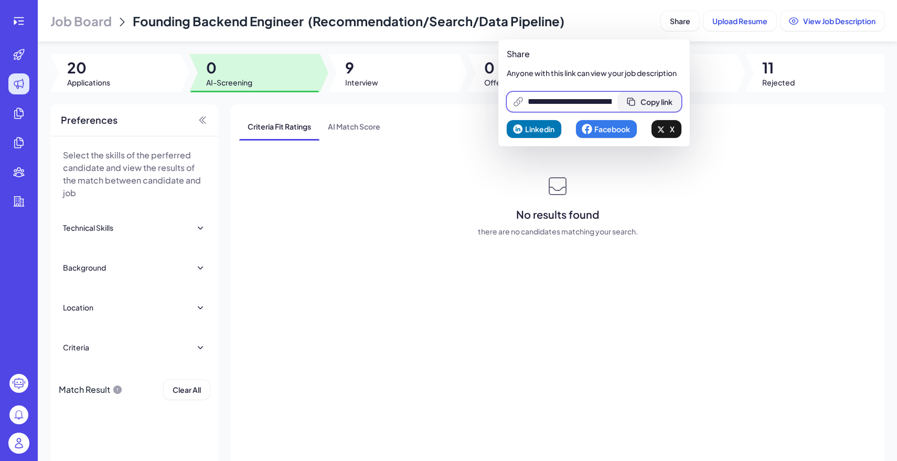
click at [662, 103] on span "Copy link" at bounding box center [656, 101] width 32 height 9
click at [410, 196] on div "No results found there are no candidates matching your search." at bounding box center [557, 205] width 637 height 63
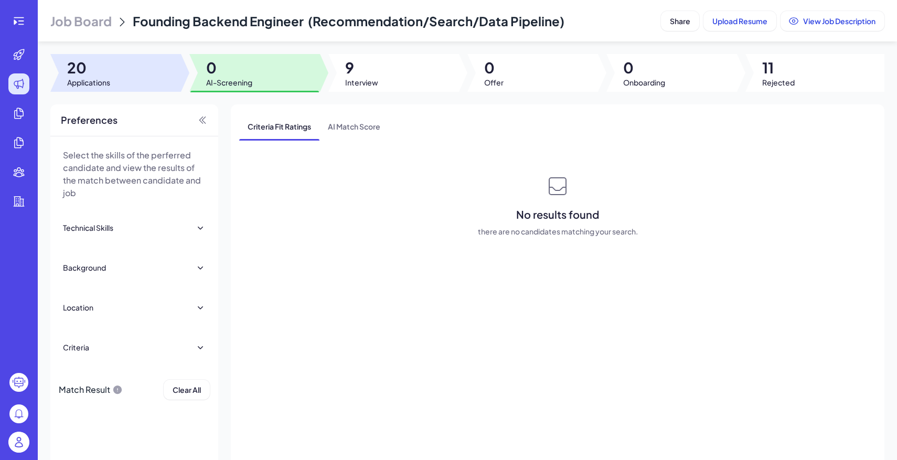
click at [115, 55] on div at bounding box center [115, 73] width 131 height 38
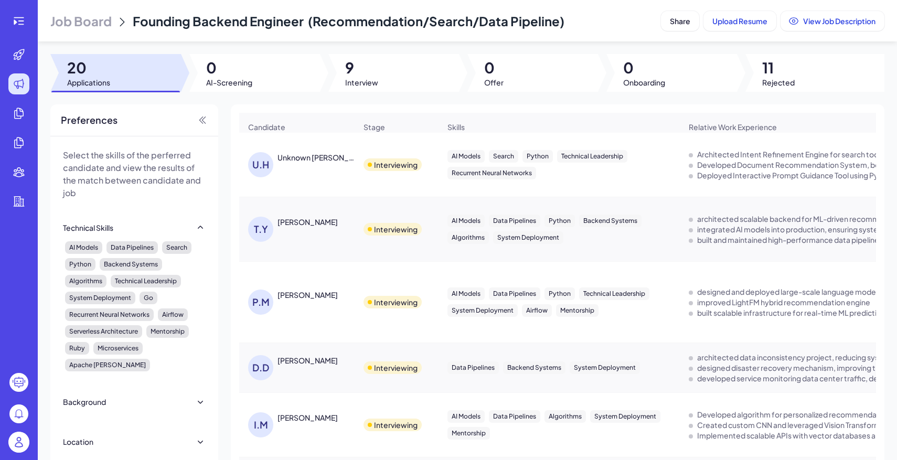
click at [83, 24] on span "Job Board" at bounding box center [80, 21] width 61 height 17
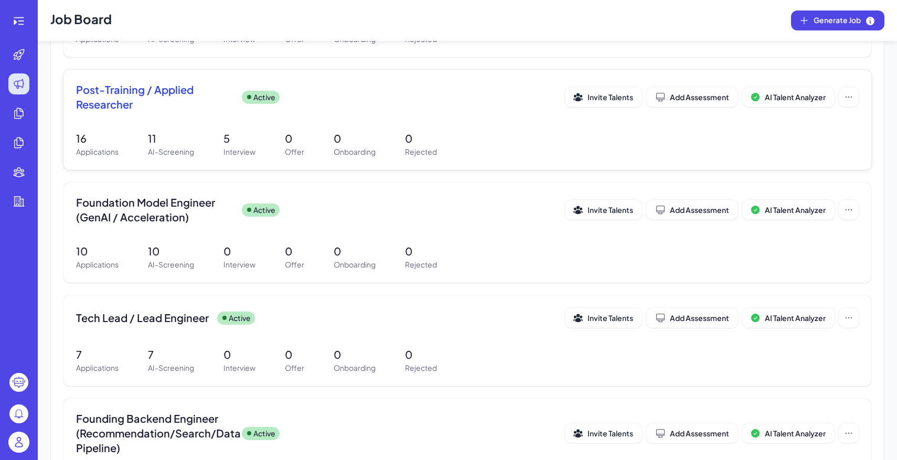
scroll to position [244, 0]
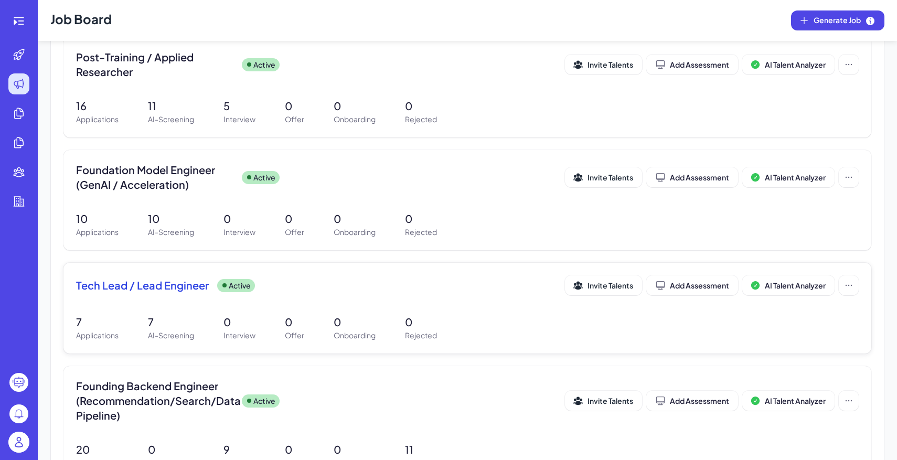
click at [367, 292] on div "Tech Lead / Lead Engineer Active" at bounding box center [320, 285] width 489 height 15
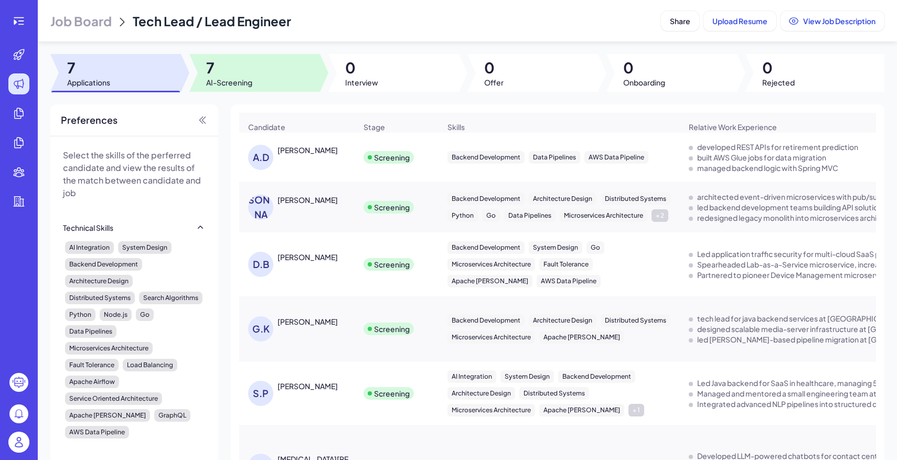
click at [293, 82] on div at bounding box center [254, 73] width 131 height 38
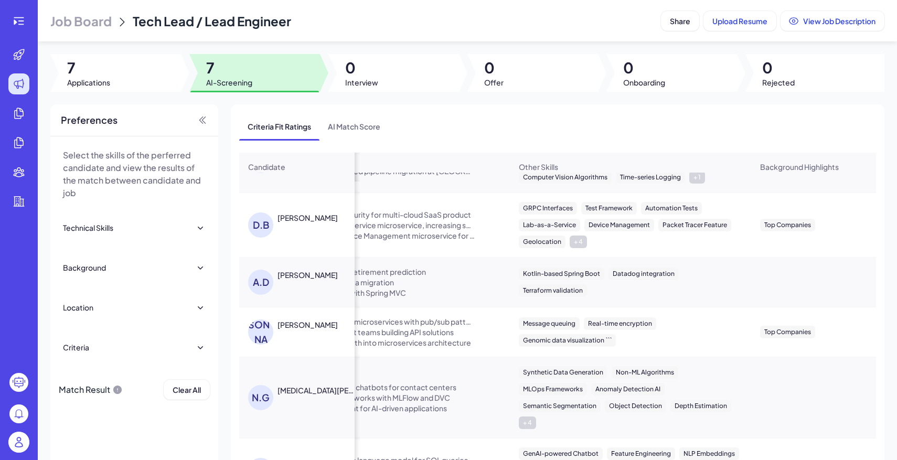
scroll to position [0, 578]
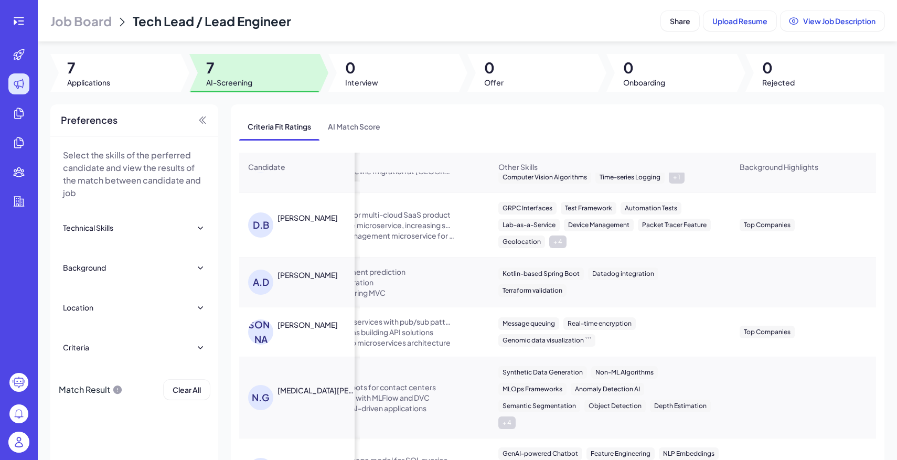
click at [600, 277] on div "Kotlin-based Spring Boot Datadog integration Terraform validation" at bounding box center [609, 281] width 223 height 29
click at [647, 283] on div "Kotlin-based Spring Boot Datadog integration Terraform validation" at bounding box center [610, 282] width 240 height 46
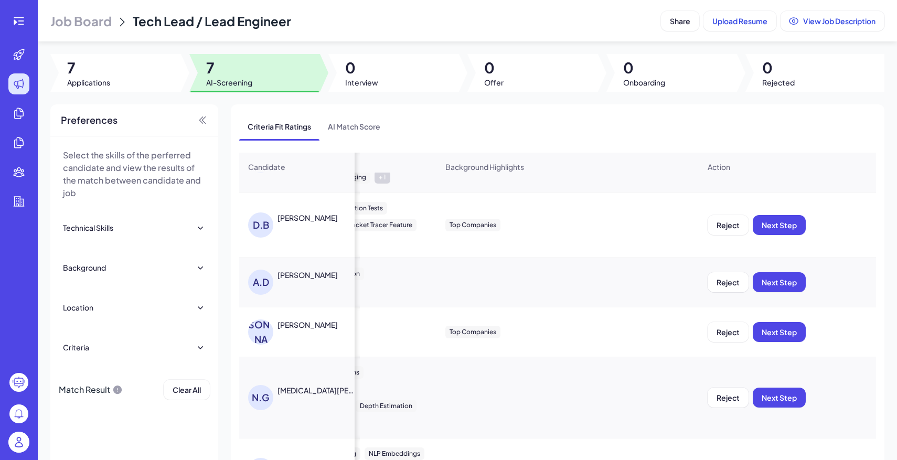
scroll to position [0, 979]
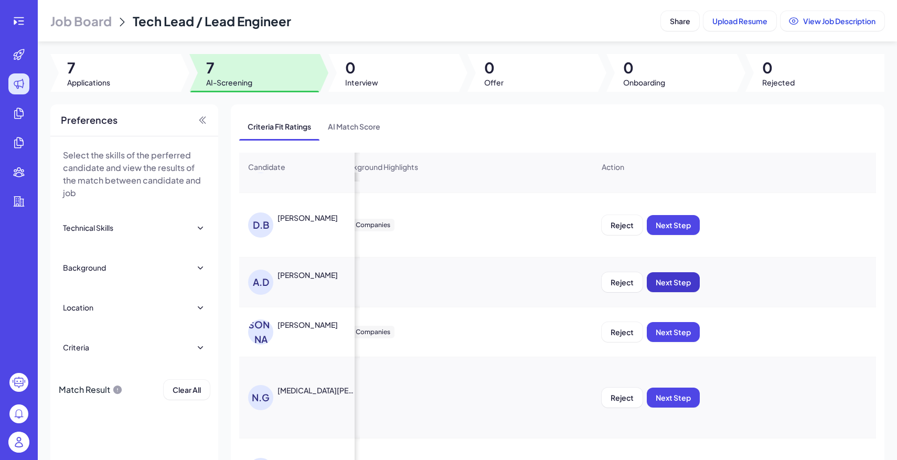
click at [681, 273] on button "Next Step" at bounding box center [673, 282] width 53 height 20
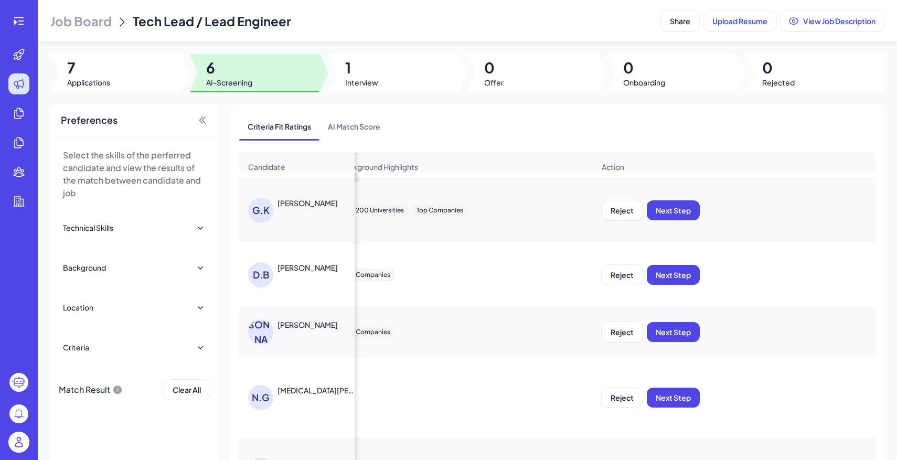
scroll to position [73, 979]
click at [676, 206] on span "Next Step" at bounding box center [673, 210] width 35 height 9
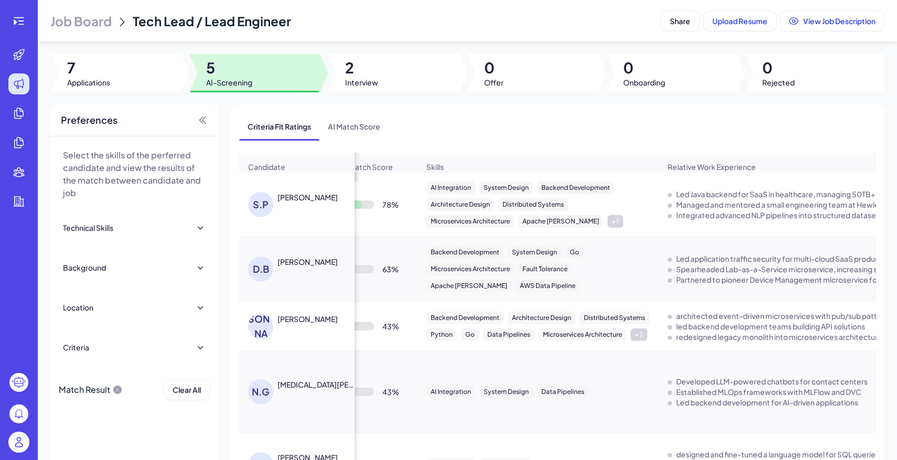
scroll to position [0, 125]
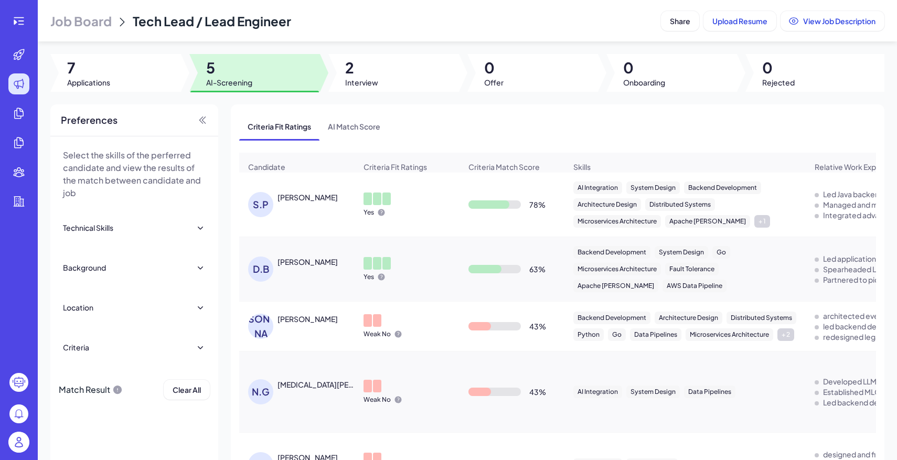
click at [371, 211] on p "Yes" at bounding box center [368, 212] width 10 height 8
click at [314, 198] on div "Sergei Prusov" at bounding box center [307, 197] width 60 height 10
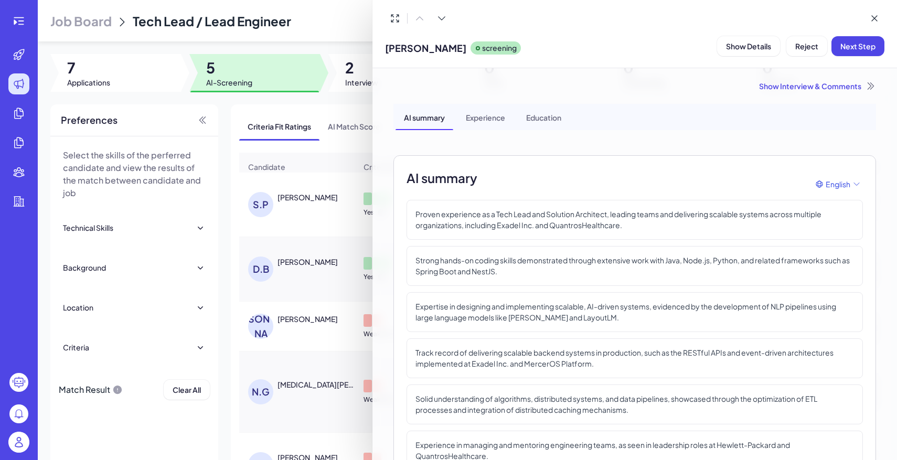
click at [350, 225] on div at bounding box center [448, 230] width 897 height 460
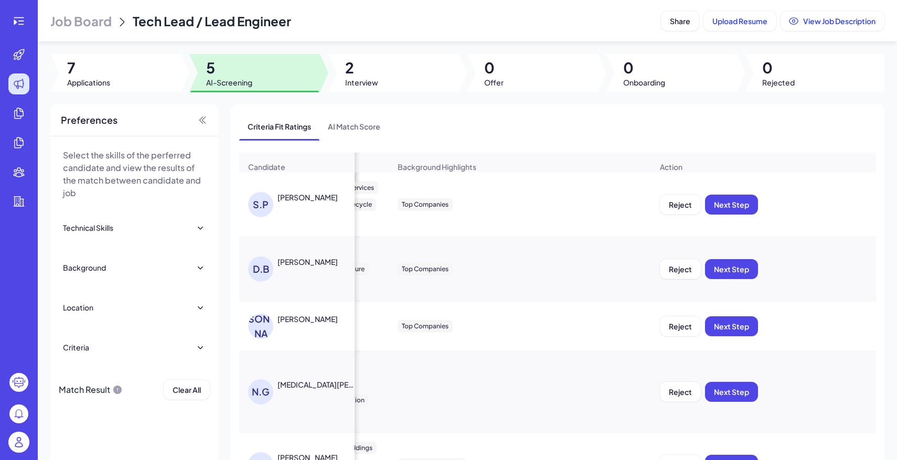
scroll to position [0, 979]
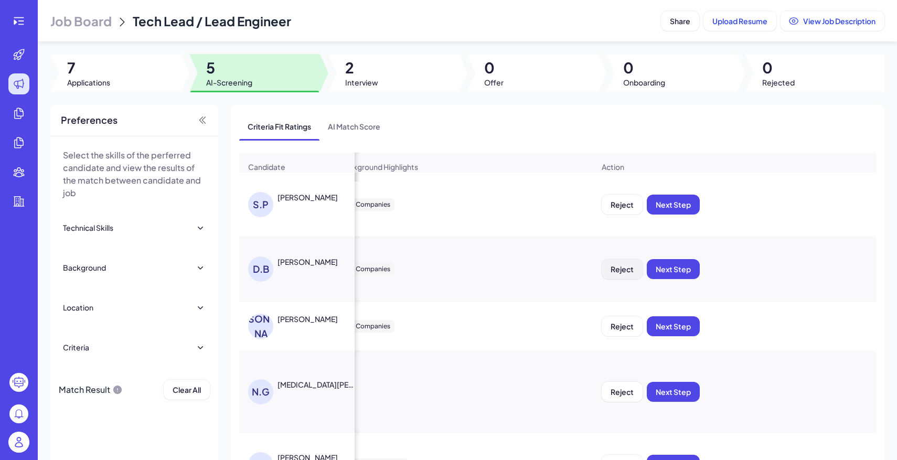
click at [615, 270] on span "Reject" at bounding box center [621, 268] width 23 height 9
click at [688, 340] on button "Ok" at bounding box center [680, 337] width 24 height 18
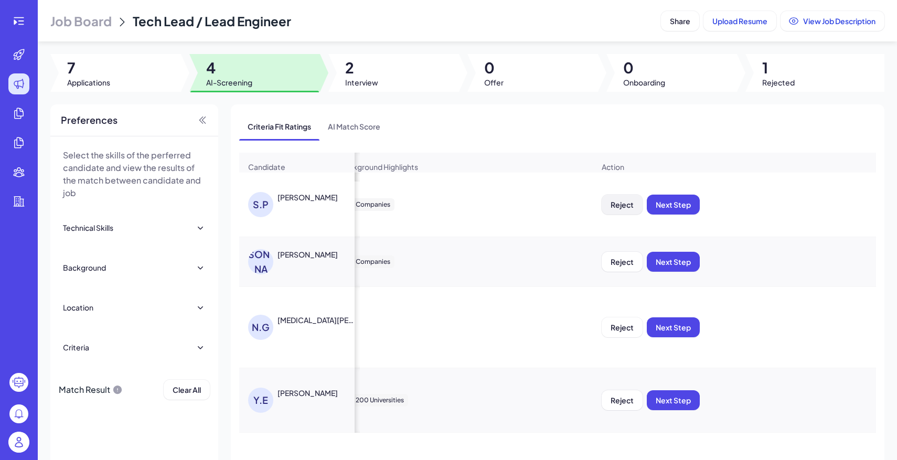
click at [628, 210] on button "Reject" at bounding box center [622, 205] width 41 height 20
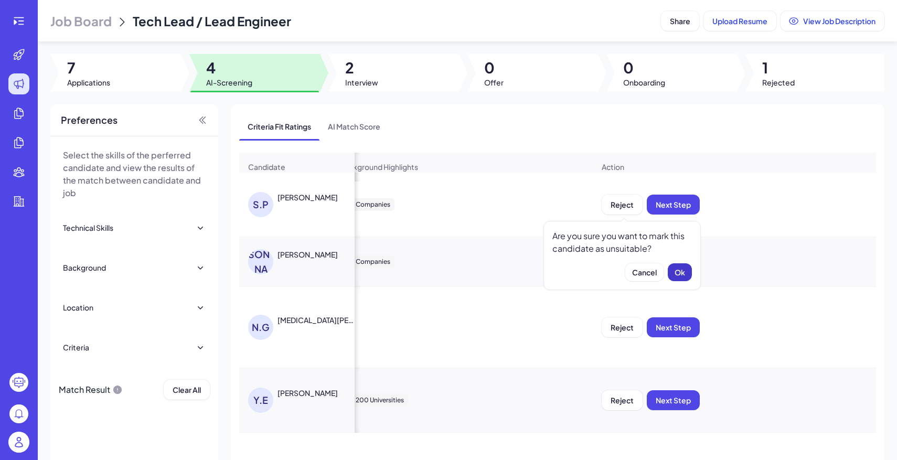
click at [678, 272] on span "Ok" at bounding box center [679, 271] width 10 height 9
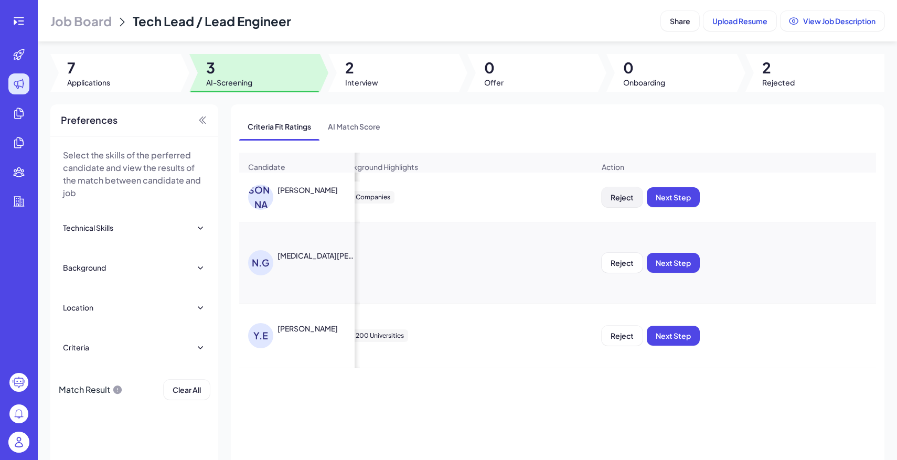
click at [633, 207] on button "Reject" at bounding box center [622, 197] width 41 height 20
click at [676, 275] on span "Ok" at bounding box center [679, 271] width 10 height 9
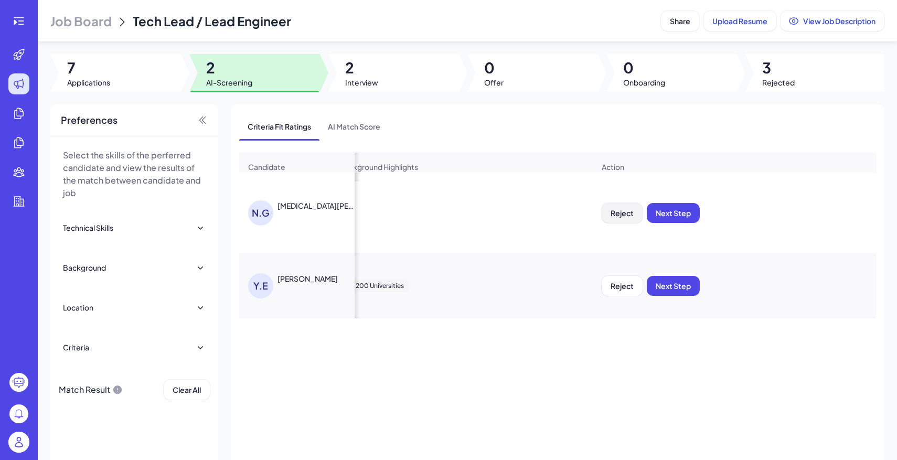
click at [609, 212] on button "Reject" at bounding box center [622, 213] width 41 height 20
click at [684, 281] on span "Ok" at bounding box center [679, 280] width 10 height 9
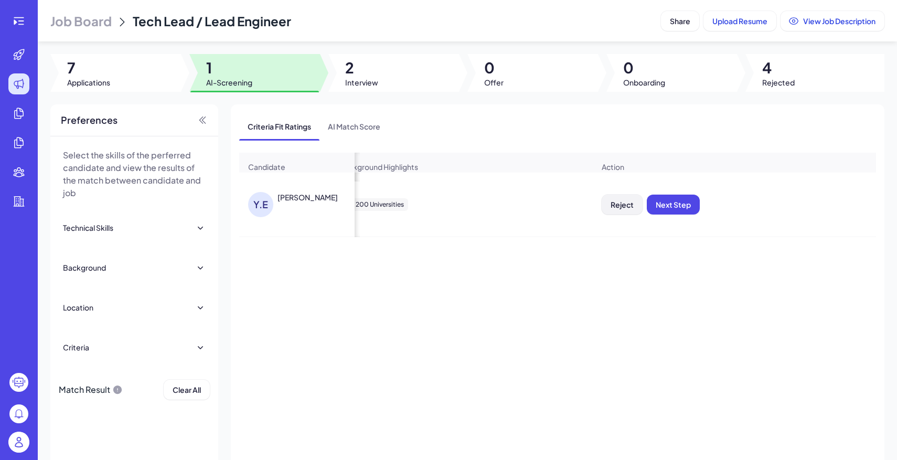
click at [619, 202] on span "Reject" at bounding box center [621, 204] width 23 height 9
click at [673, 273] on button "Ok" at bounding box center [680, 272] width 24 height 18
click at [390, 82] on div at bounding box center [393, 73] width 131 height 38
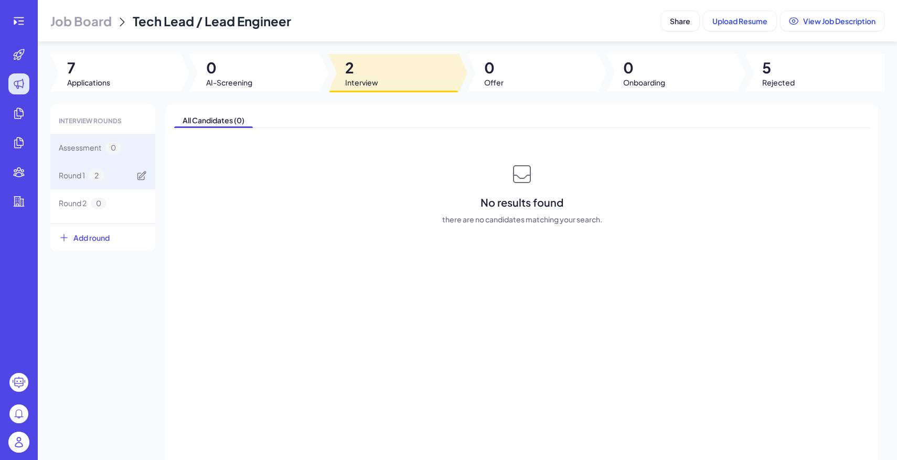
click at [131, 174] on div "Round 1 2" at bounding box center [102, 176] width 105 height 28
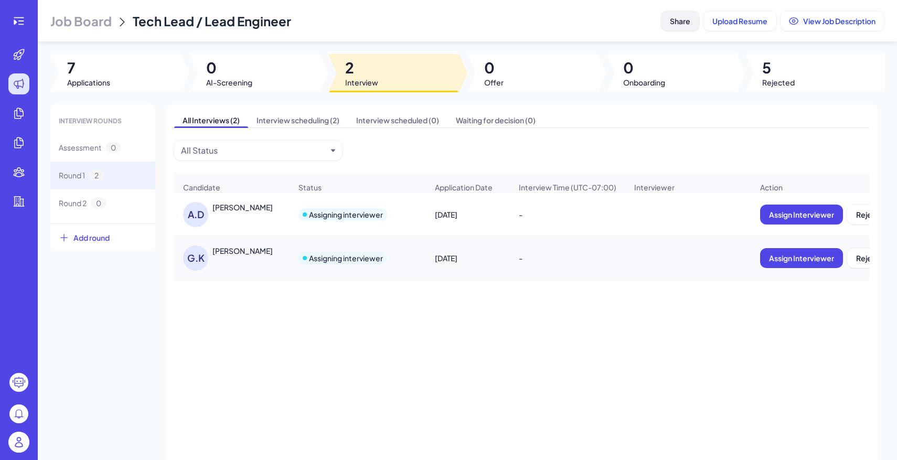
click at [680, 19] on span "Share" at bounding box center [680, 20] width 20 height 9
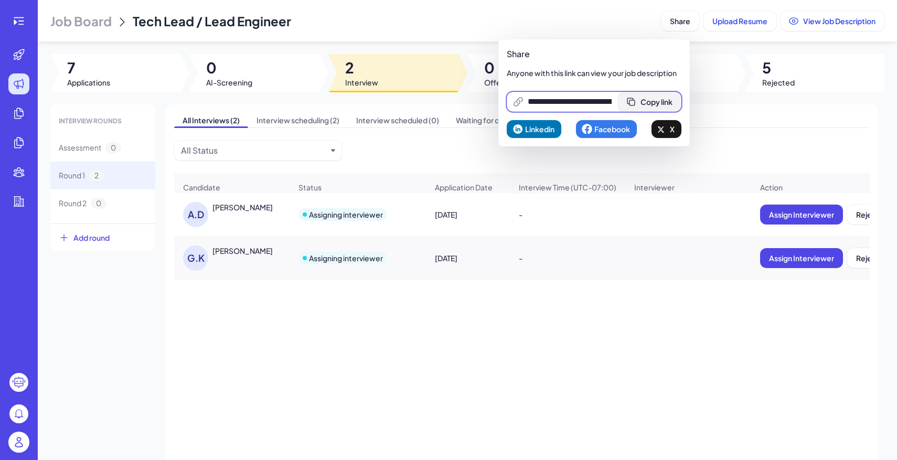
click at [669, 103] on span "Copy link" at bounding box center [656, 101] width 32 height 9
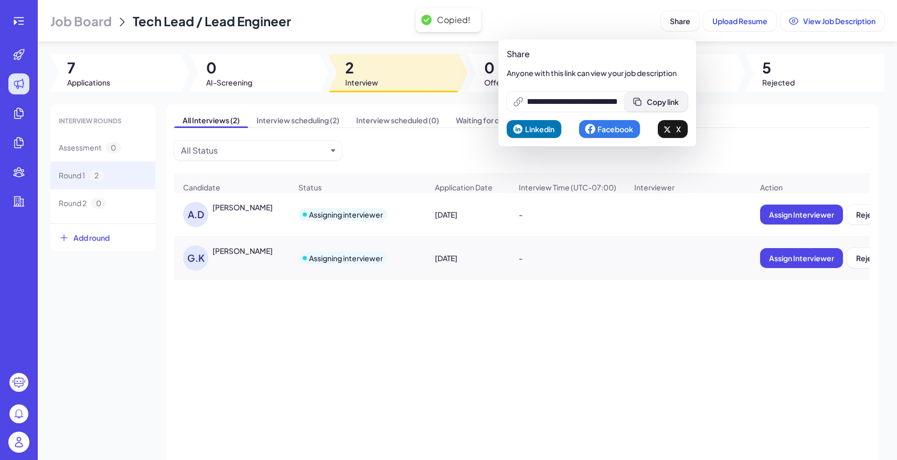
scroll to position [0, 0]
click at [680, 301] on div "A.D Anubrata Dutta Assigning interviewer Aug 22, 2025 - Assign Interviewer Reje…" at bounding box center [521, 315] width 695 height 244
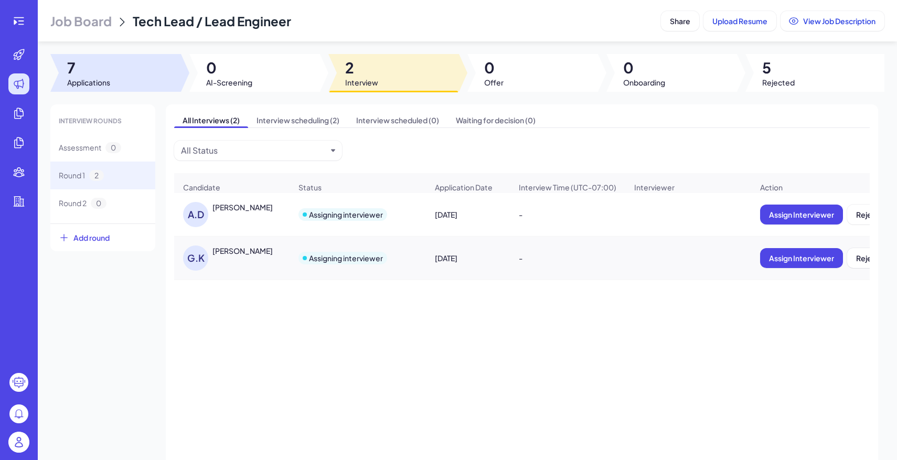
click at [85, 66] on span "7" at bounding box center [88, 67] width 43 height 19
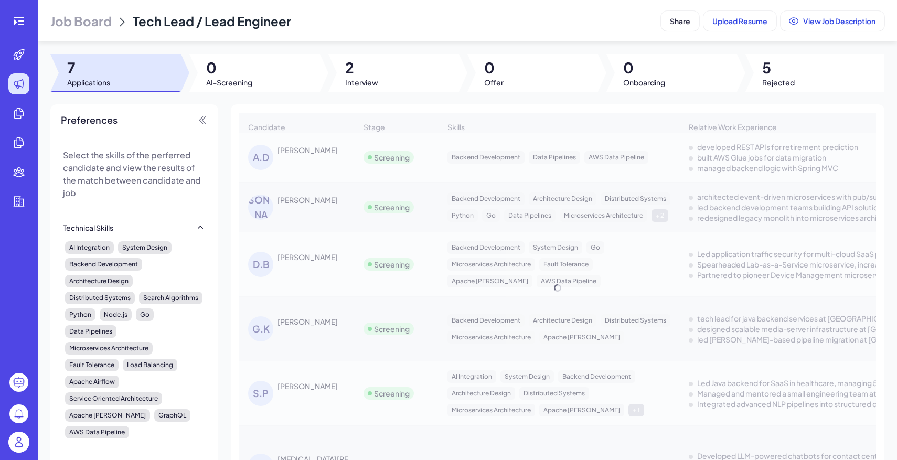
click at [81, 9] on header "Job Board Tech Lead / Lead Engineer Share Upload Resume View Job Description" at bounding box center [467, 20] width 859 height 41
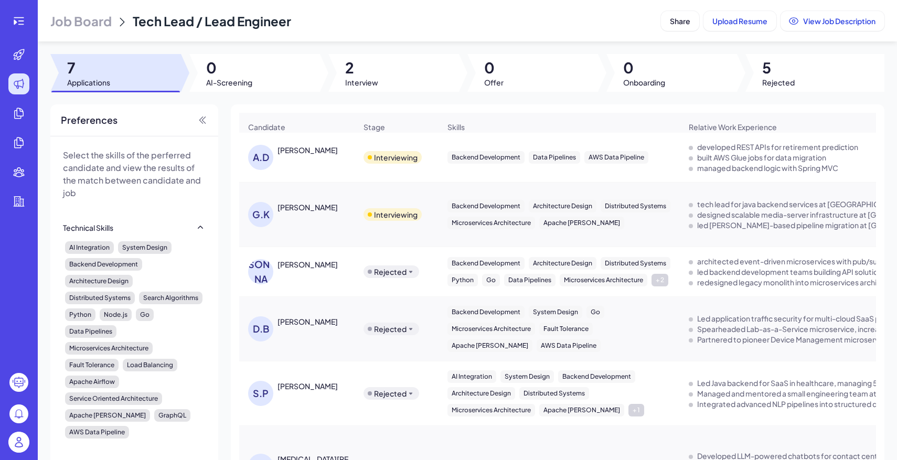
click at [90, 17] on span "Job Board" at bounding box center [80, 21] width 61 height 17
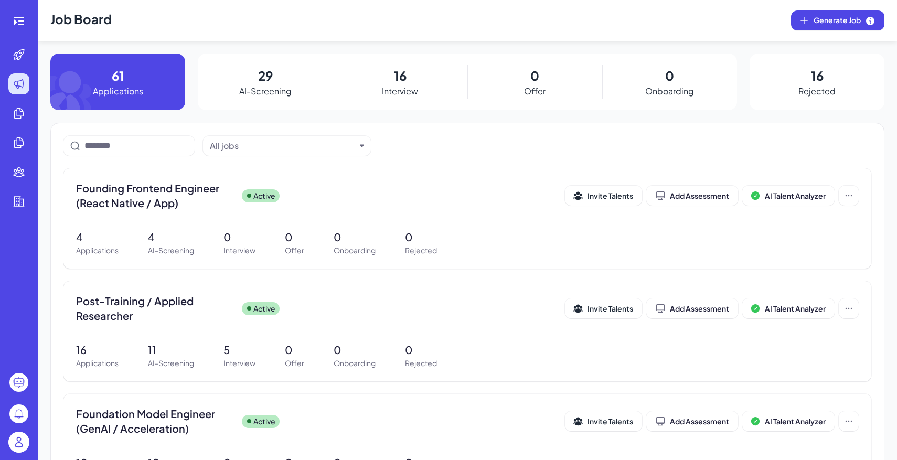
click at [76, 26] on h1 "Job Board" at bounding box center [80, 20] width 61 height 41
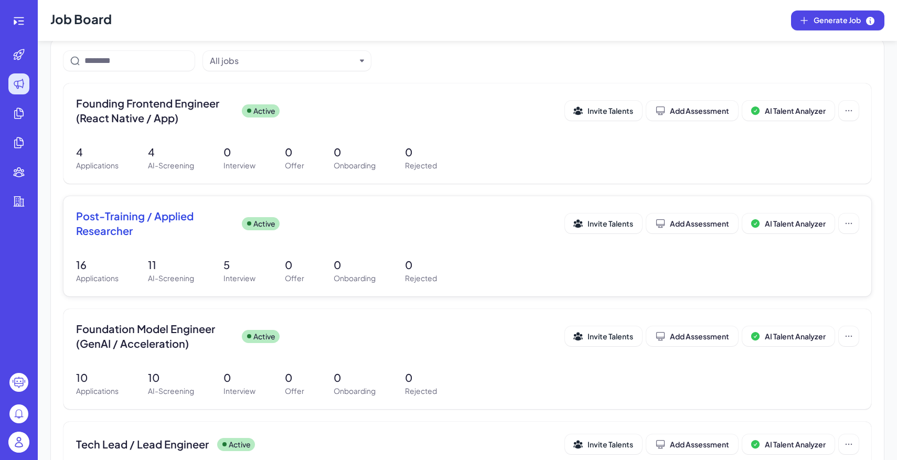
scroll to position [89, 0]
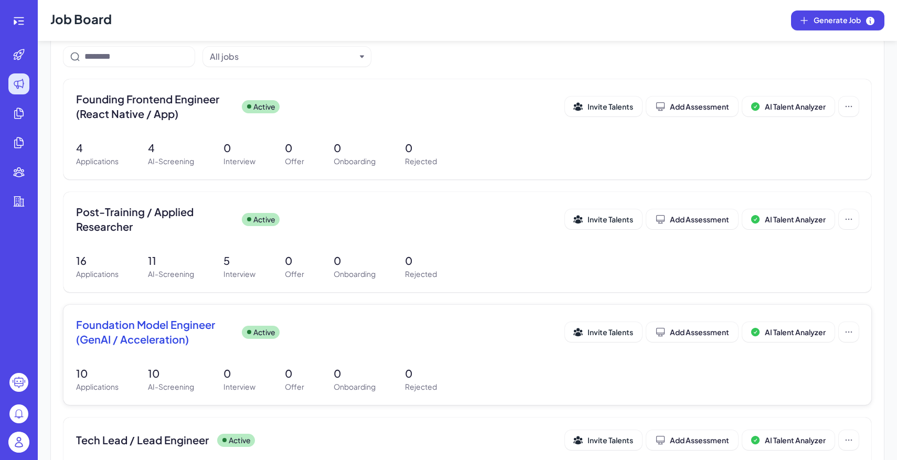
click at [267, 335] on p "Active" at bounding box center [264, 332] width 22 height 11
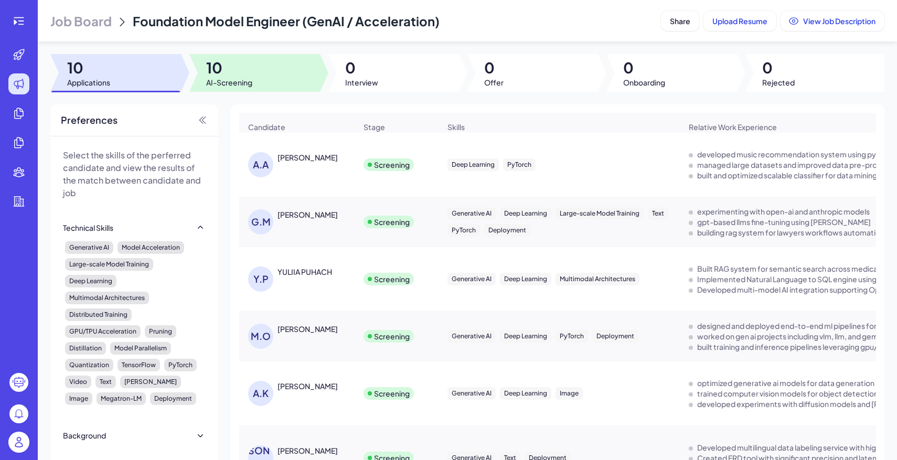
click at [251, 80] on span "AI-Screening" at bounding box center [229, 82] width 46 height 10
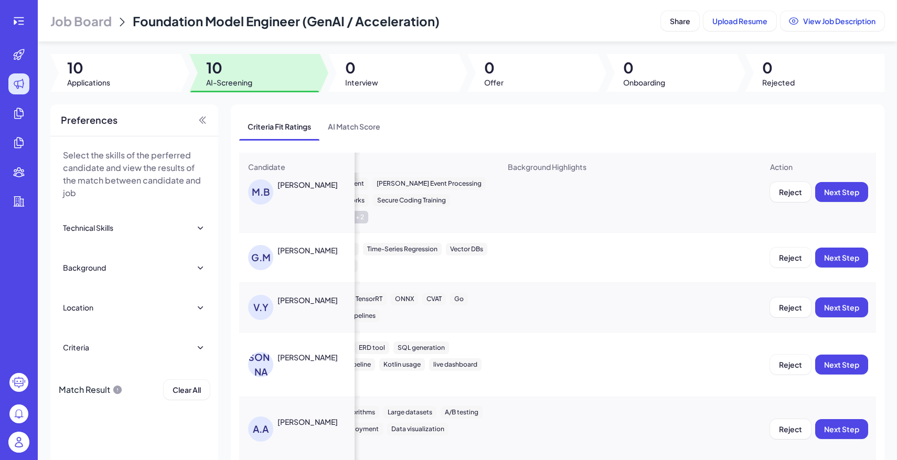
scroll to position [0, 880]
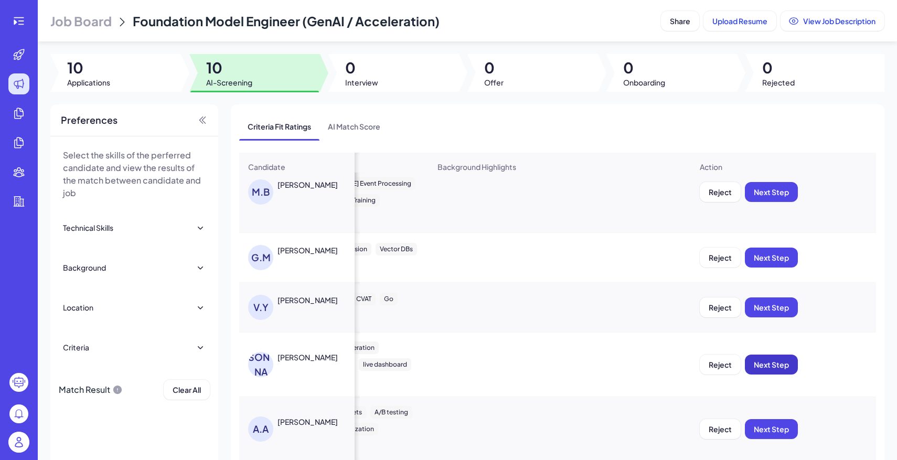
click at [765, 364] on span "Next Step" at bounding box center [771, 364] width 35 height 9
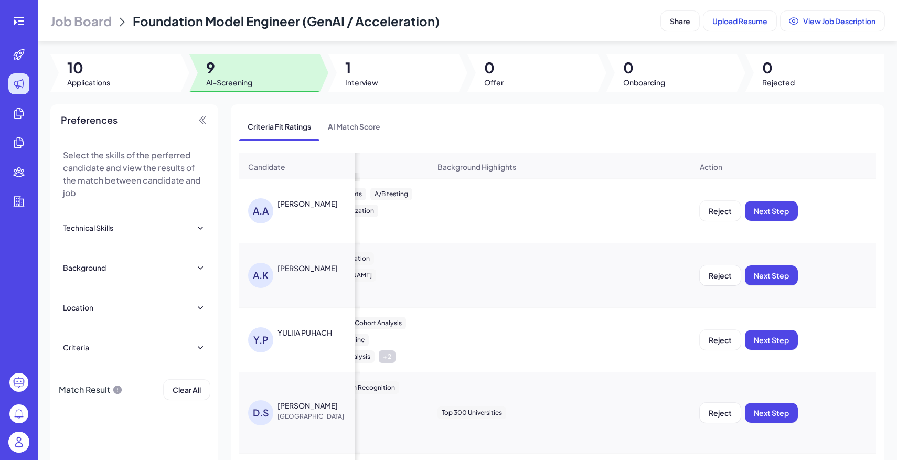
scroll to position [240, 880]
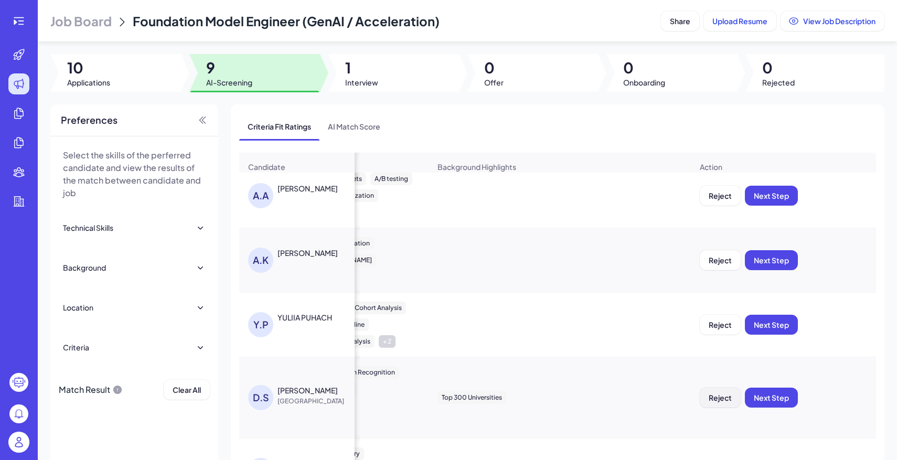
click at [722, 399] on span "Reject" at bounding box center [719, 397] width 23 height 9
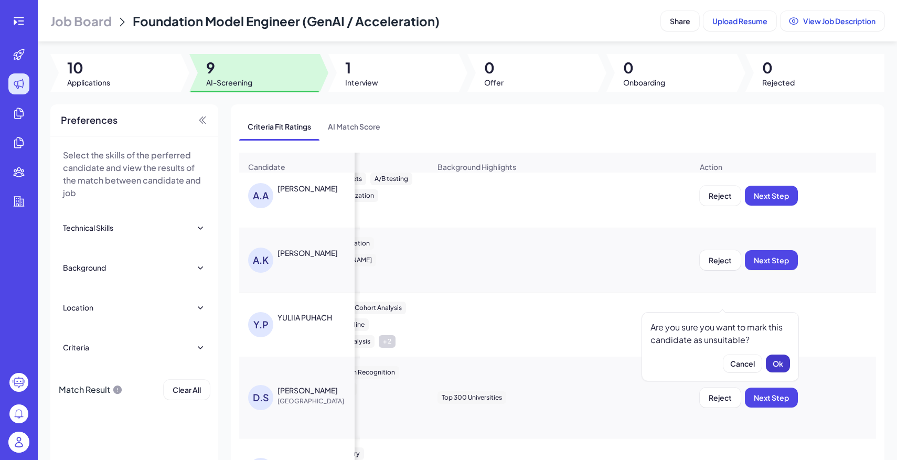
click at [776, 367] on span "Ok" at bounding box center [777, 363] width 10 height 9
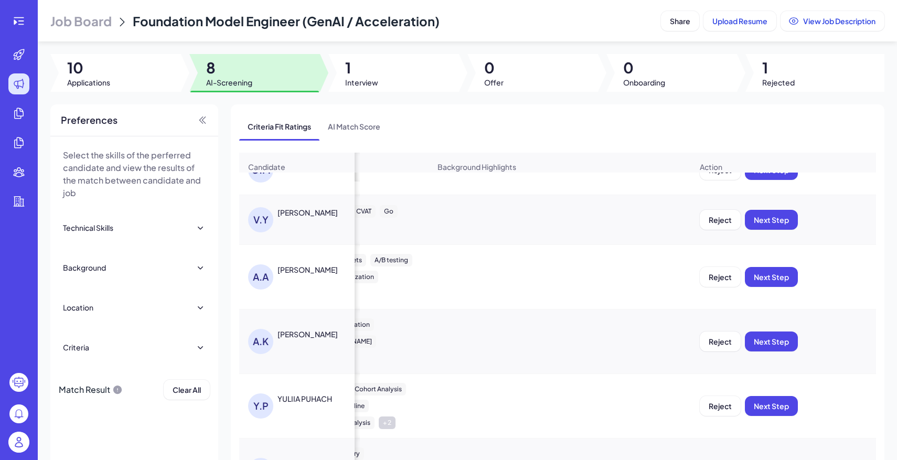
scroll to position [43, 0]
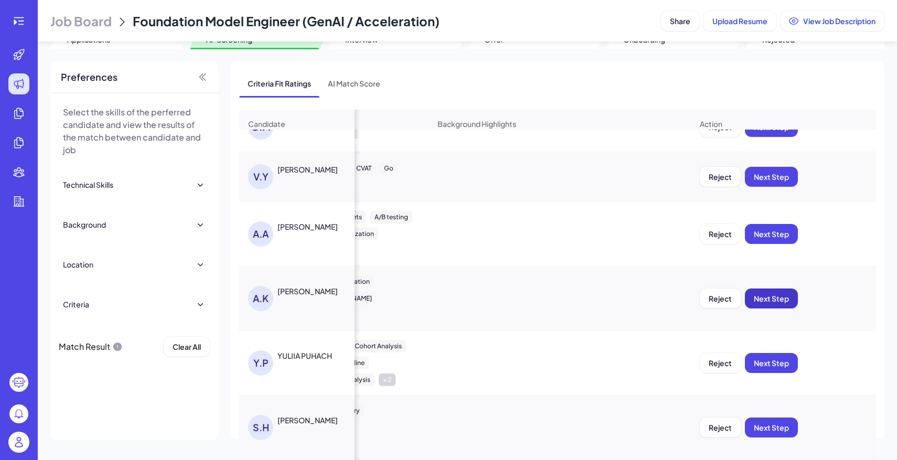
click at [770, 289] on button "Next Step" at bounding box center [771, 298] width 53 height 20
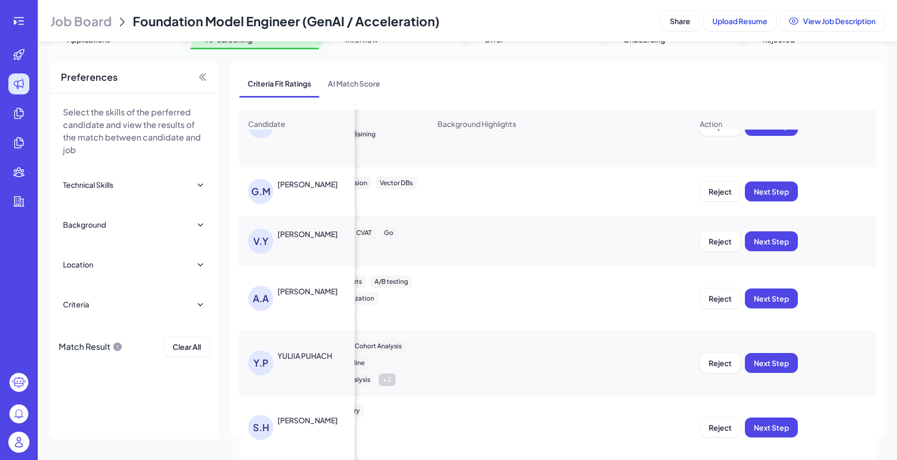
scroll to position [94, 880]
click at [783, 433] on button "Next Step" at bounding box center [771, 427] width 53 height 20
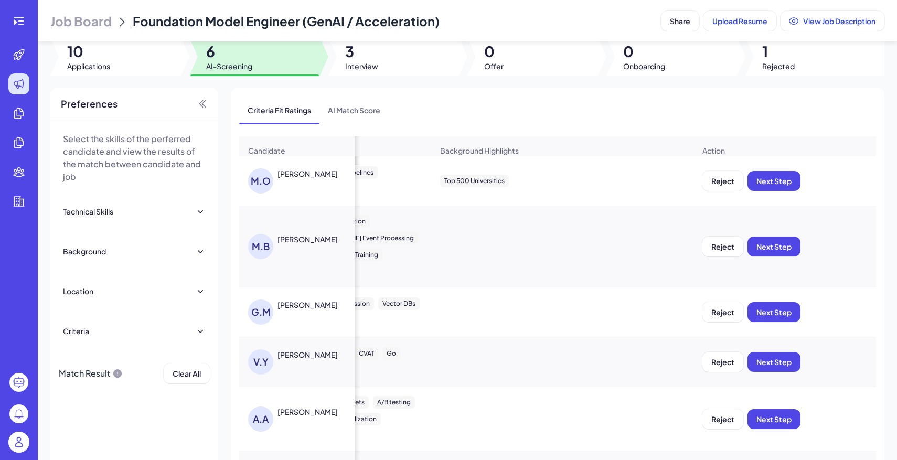
scroll to position [0, 0]
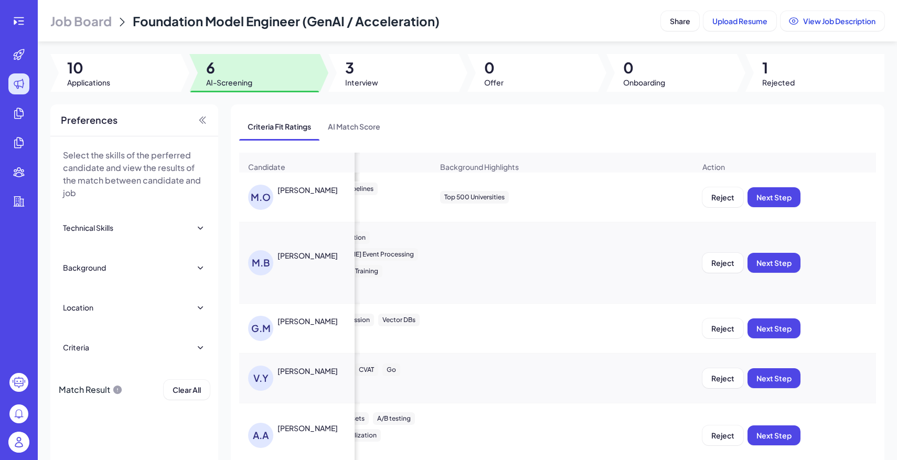
click at [398, 96] on div "Job Board Foundation Model Engineer (GenAI / Acceleration) Share Upload Resume …" at bounding box center [467, 230] width 859 height 460
click at [387, 74] on div at bounding box center [393, 73] width 131 height 38
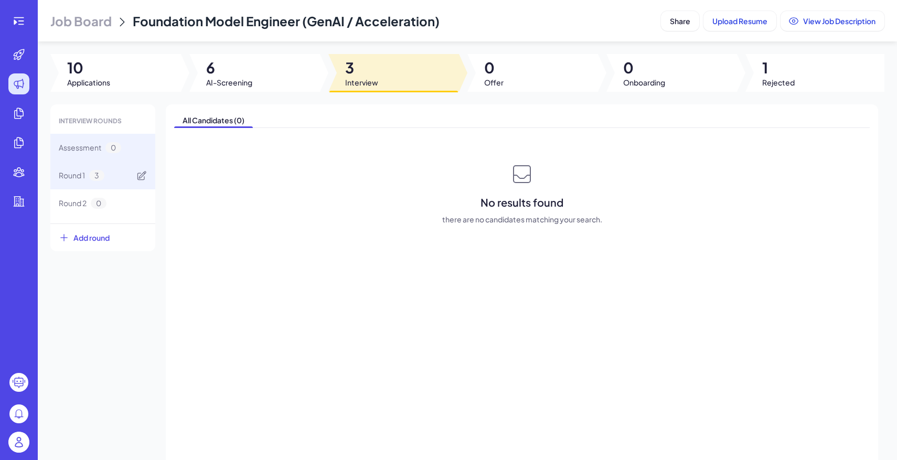
click at [117, 179] on div "Round 1 3" at bounding box center [102, 176] width 105 height 28
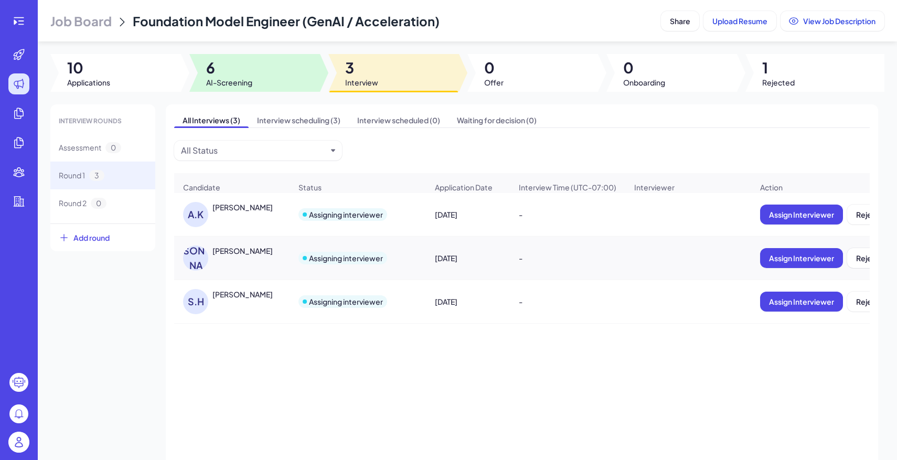
click at [278, 72] on div at bounding box center [254, 73] width 131 height 38
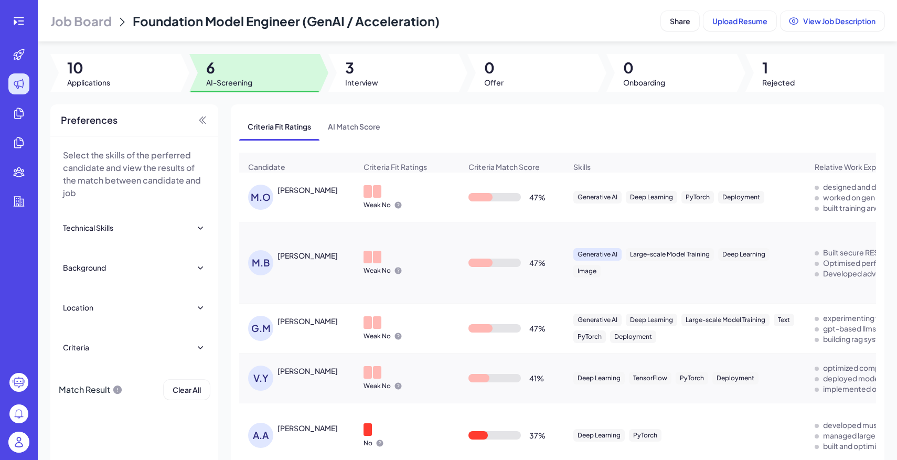
click at [614, 257] on div "Generative AI" at bounding box center [597, 254] width 48 height 13
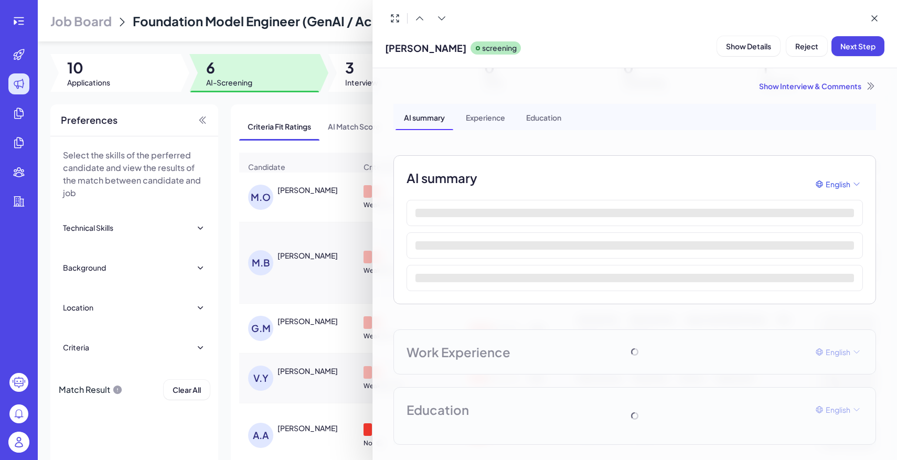
click at [342, 159] on div at bounding box center [448, 230] width 897 height 460
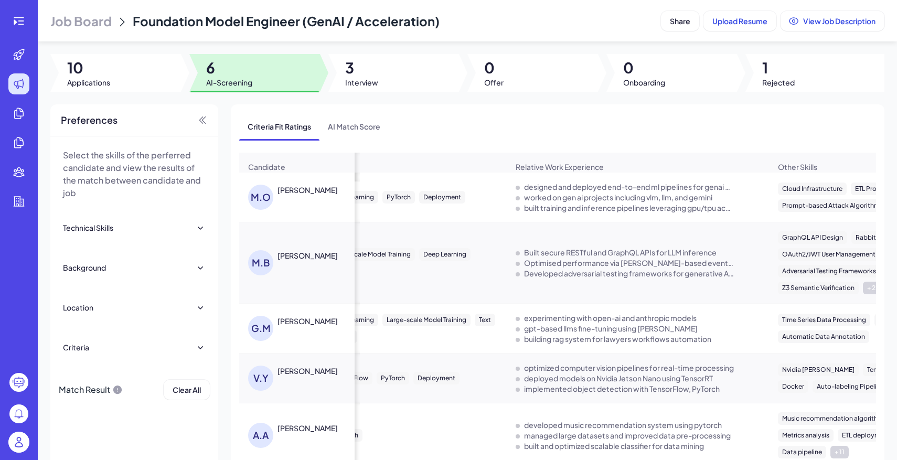
scroll to position [0, 472]
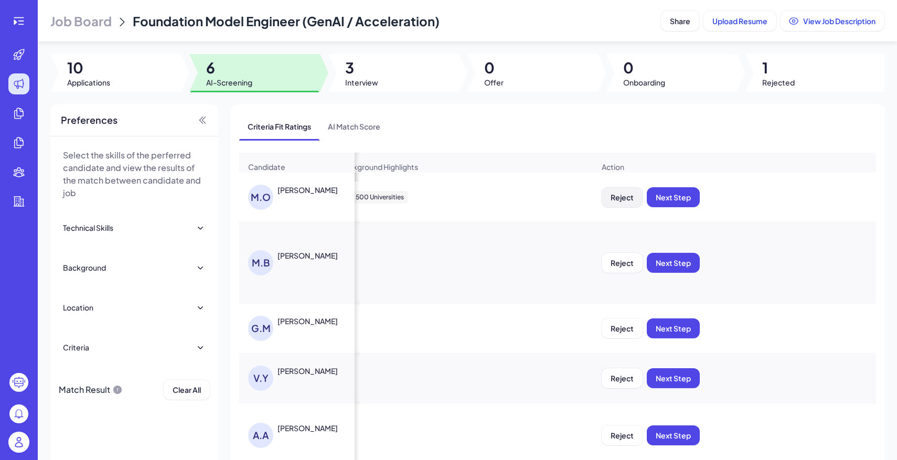
click at [626, 203] on button "Reject" at bounding box center [622, 197] width 41 height 20
click at [685, 260] on button "Ok" at bounding box center [680, 265] width 24 height 18
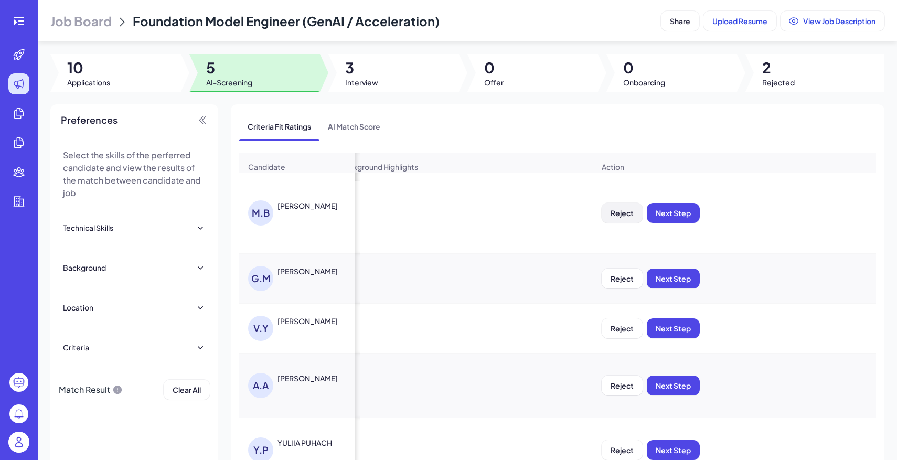
click at [618, 215] on span "Reject" at bounding box center [621, 212] width 23 height 9
click at [674, 278] on span "Ok" at bounding box center [679, 280] width 10 height 9
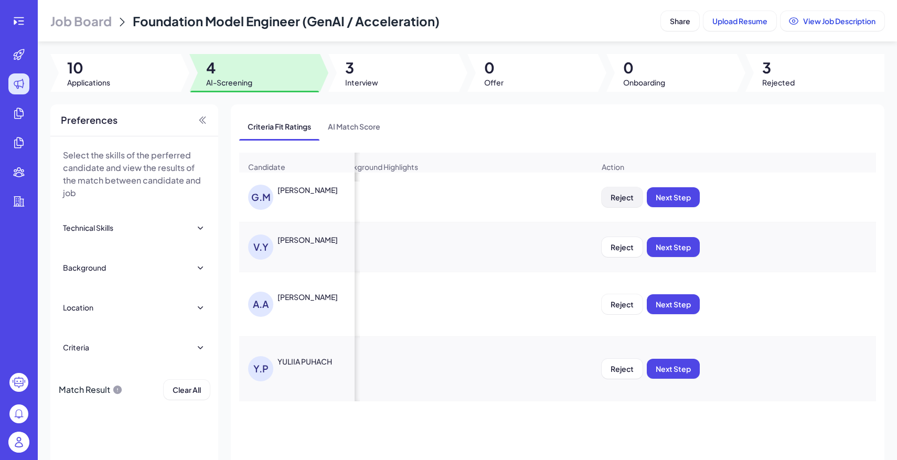
click at [617, 206] on button "Reject" at bounding box center [622, 197] width 41 height 20
click at [683, 265] on span "Ok" at bounding box center [679, 264] width 10 height 9
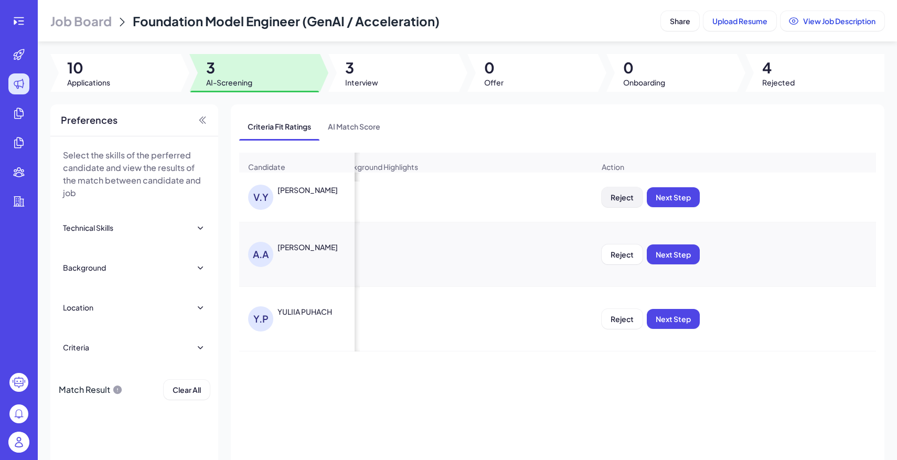
click at [619, 199] on span "Reject" at bounding box center [621, 196] width 23 height 9
click at [684, 264] on span "Ok" at bounding box center [679, 264] width 10 height 9
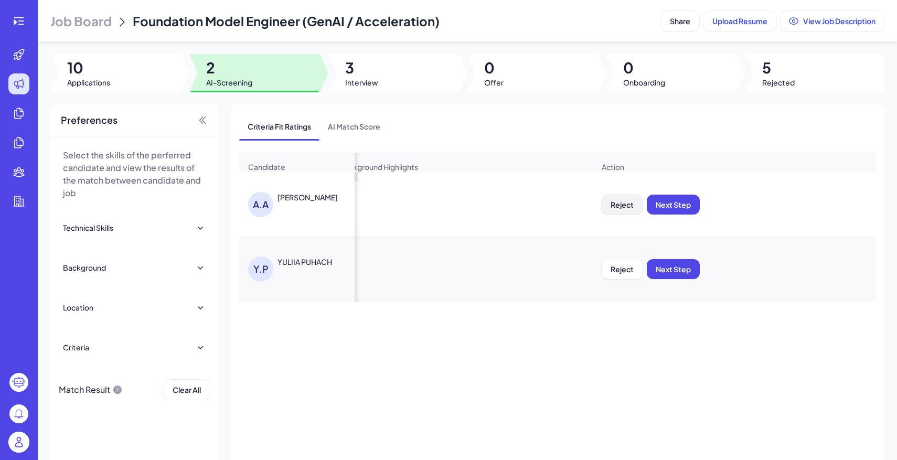
click at [621, 203] on span "Reject" at bounding box center [621, 204] width 23 height 9
click at [668, 270] on button "Ok" at bounding box center [680, 272] width 24 height 18
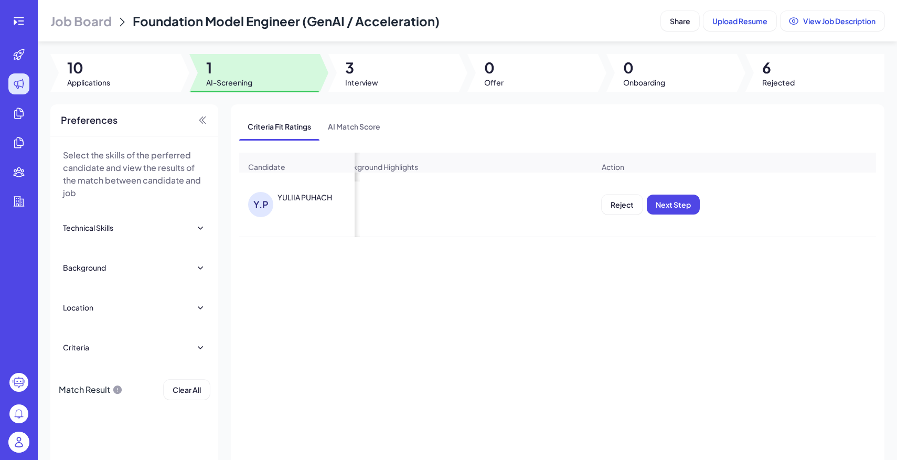
click at [632, 205] on span "Reject" at bounding box center [621, 204] width 23 height 9
click at [681, 266] on button "Ok" at bounding box center [680, 272] width 24 height 18
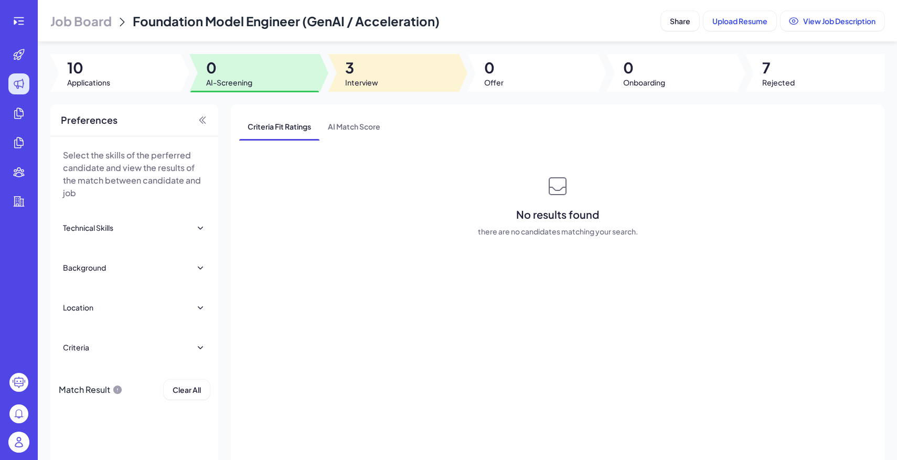
click at [394, 58] on div at bounding box center [393, 73] width 131 height 38
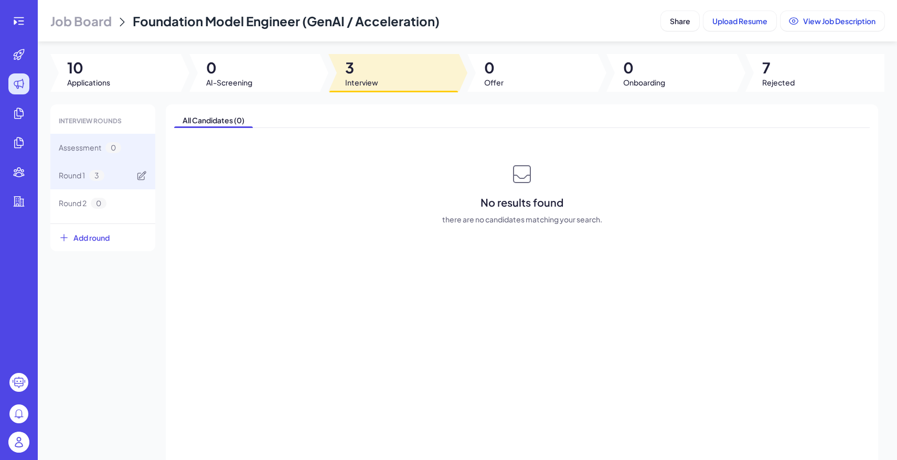
click at [124, 176] on div "Round 1 3" at bounding box center [102, 176] width 105 height 28
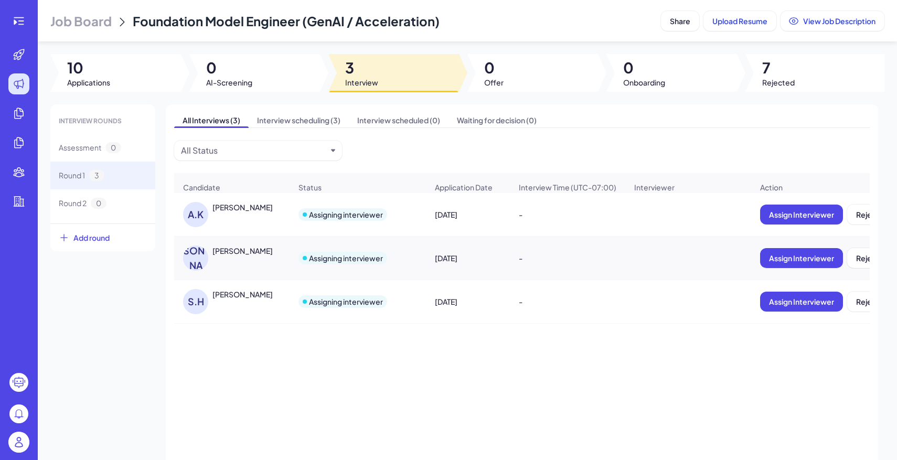
click at [94, 22] on span "Job Board" at bounding box center [80, 21] width 61 height 17
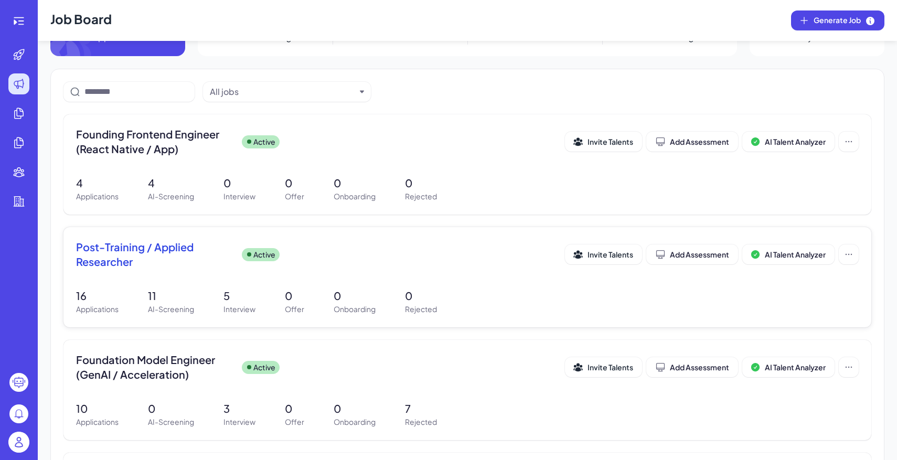
scroll to position [64, 0]
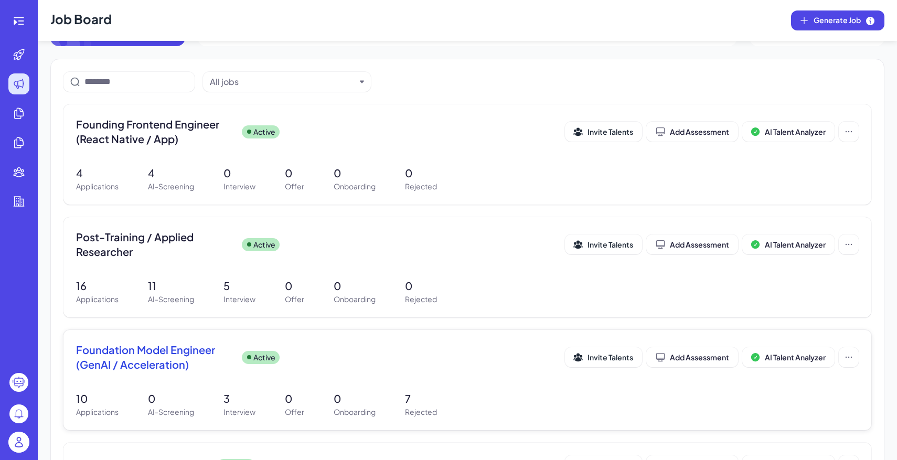
click at [463, 394] on div "10 Applications 0 AI-Screening 3 Interview 0 Offer 0 Onboarding 7 Rejected" at bounding box center [467, 404] width 782 height 27
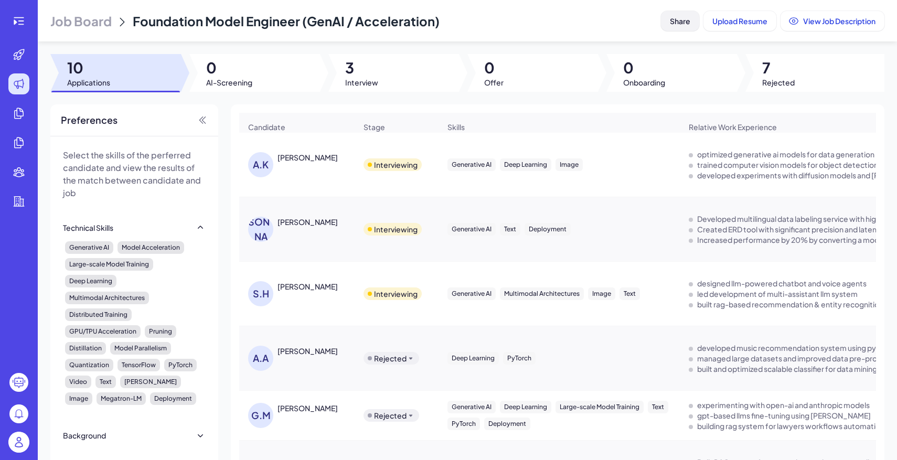
click at [672, 14] on button "Share" at bounding box center [680, 21] width 38 height 20
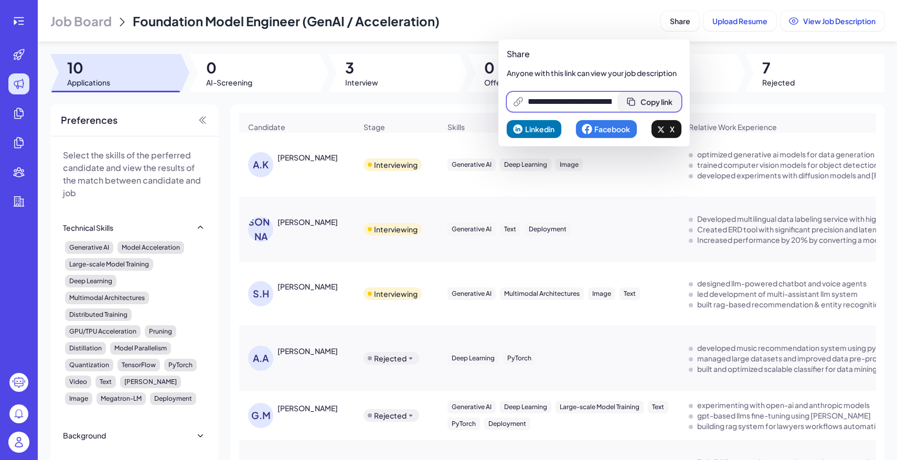
click at [666, 99] on span "Copy link" at bounding box center [656, 101] width 32 height 9
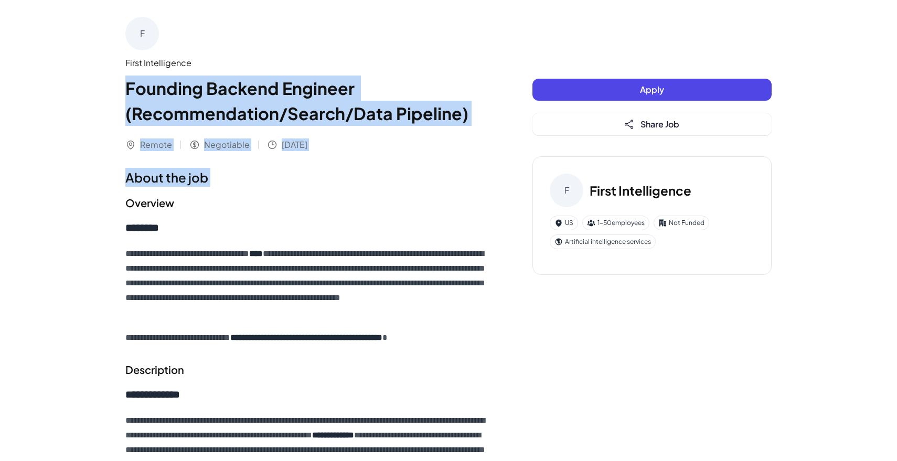
drag, startPoint x: 123, startPoint y: 87, endPoint x: 328, endPoint y: 203, distance: 235.8
click at [325, 200] on div "**********" at bounding box center [448, 443] width 671 height 886
click at [129, 72] on div "First Intelligence Founding Backend Engineer (Recommendation/Search/Data Pipeli…" at bounding box center [307, 91] width 365 height 69
drag, startPoint x: 126, startPoint y: 62, endPoint x: 286, endPoint y: 198, distance: 210.2
click at [286, 198] on div "**********" at bounding box center [307, 443] width 365 height 853
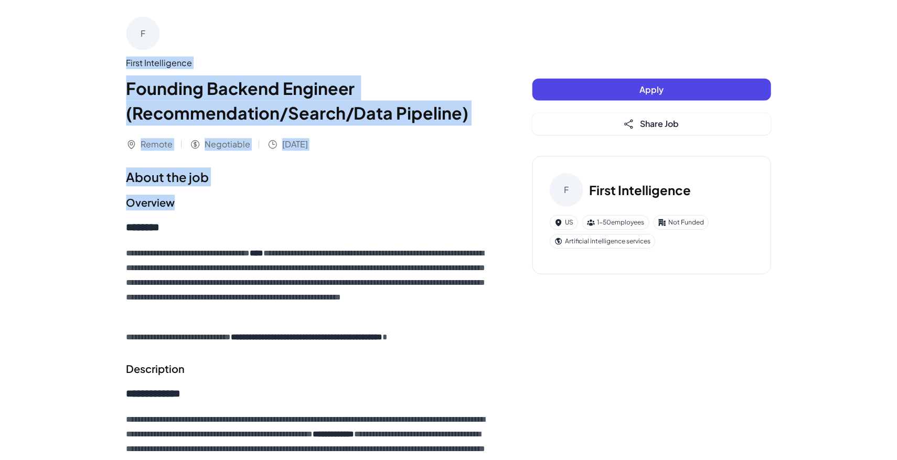
scroll to position [472, 0]
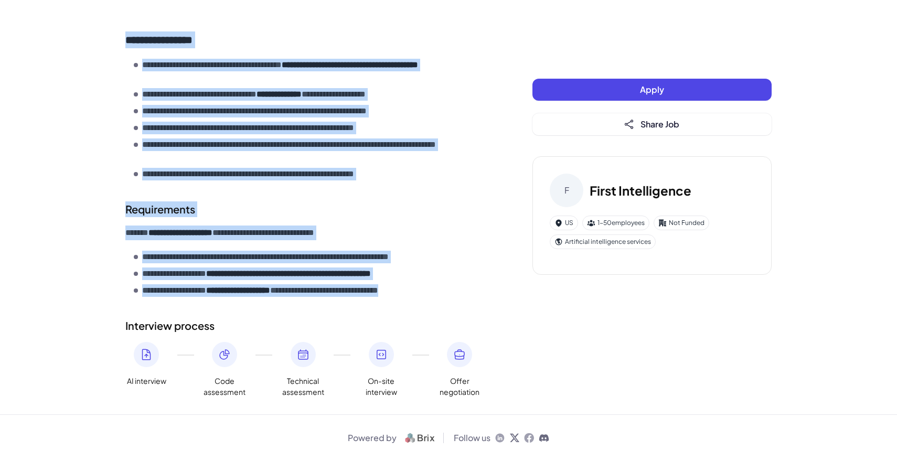
click at [467, 307] on div "**********" at bounding box center [307, 47] width 365 height 702
copy div "**********"
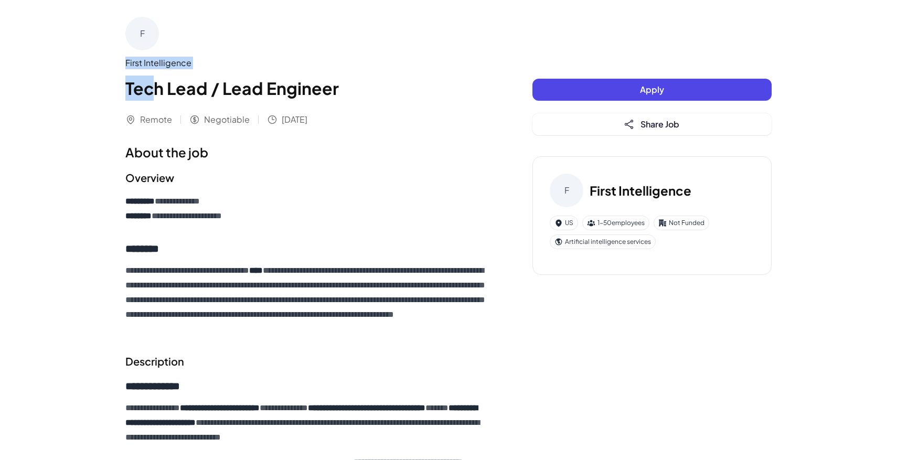
drag, startPoint x: 123, startPoint y: 58, endPoint x: 190, endPoint y: 125, distance: 95.3
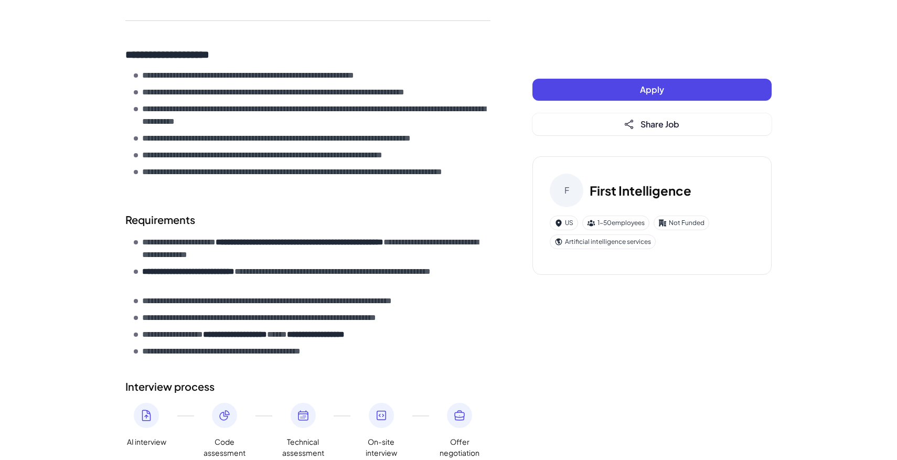
scroll to position [522, 0]
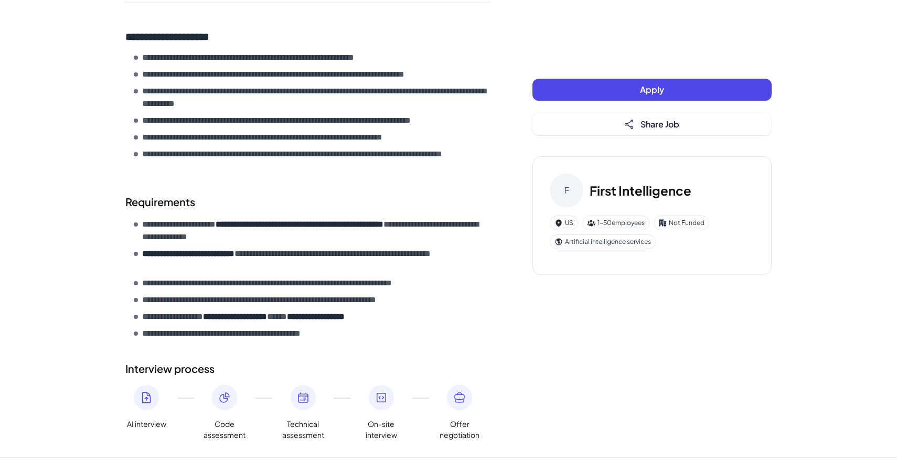
click at [391, 330] on li "**********" at bounding box center [312, 333] width 357 height 13
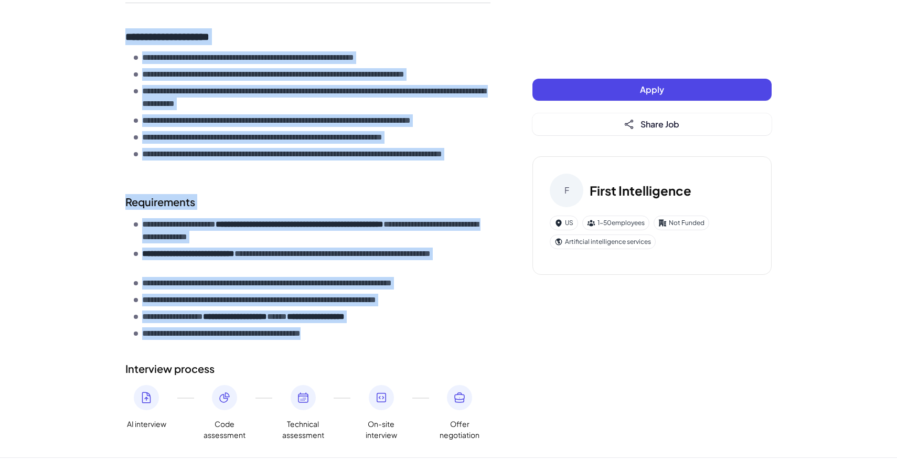
copy div "**********"
